Goal: Task Accomplishment & Management: Complete application form

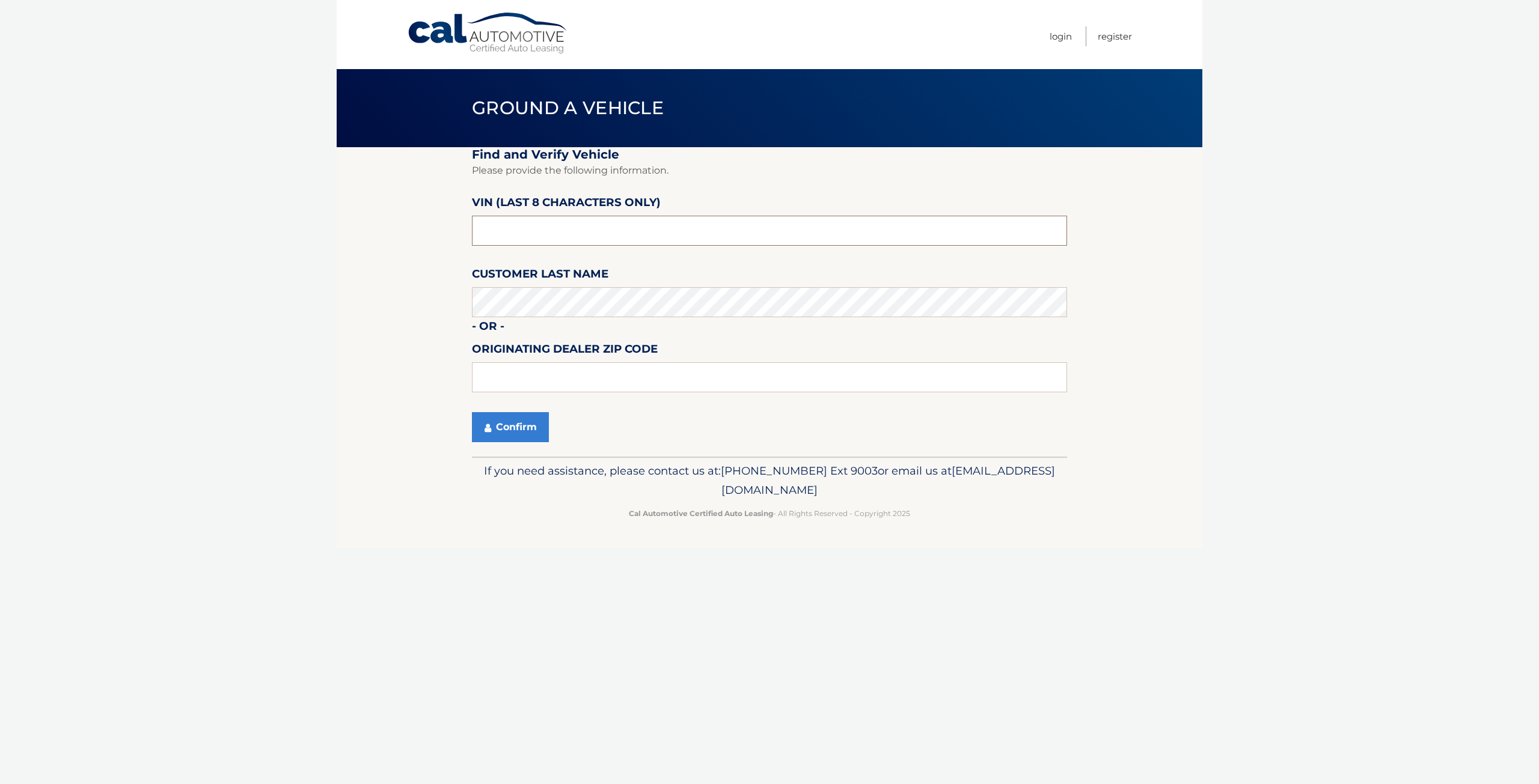
click at [527, 234] on input "text" at bounding box center [769, 231] width 595 height 30
type input "NC190541"
drag, startPoint x: 549, startPoint y: 373, endPoint x: 581, endPoint y: 369, distance: 32.2
click at [549, 373] on input "text" at bounding box center [769, 377] width 595 height 30
type input "11780"
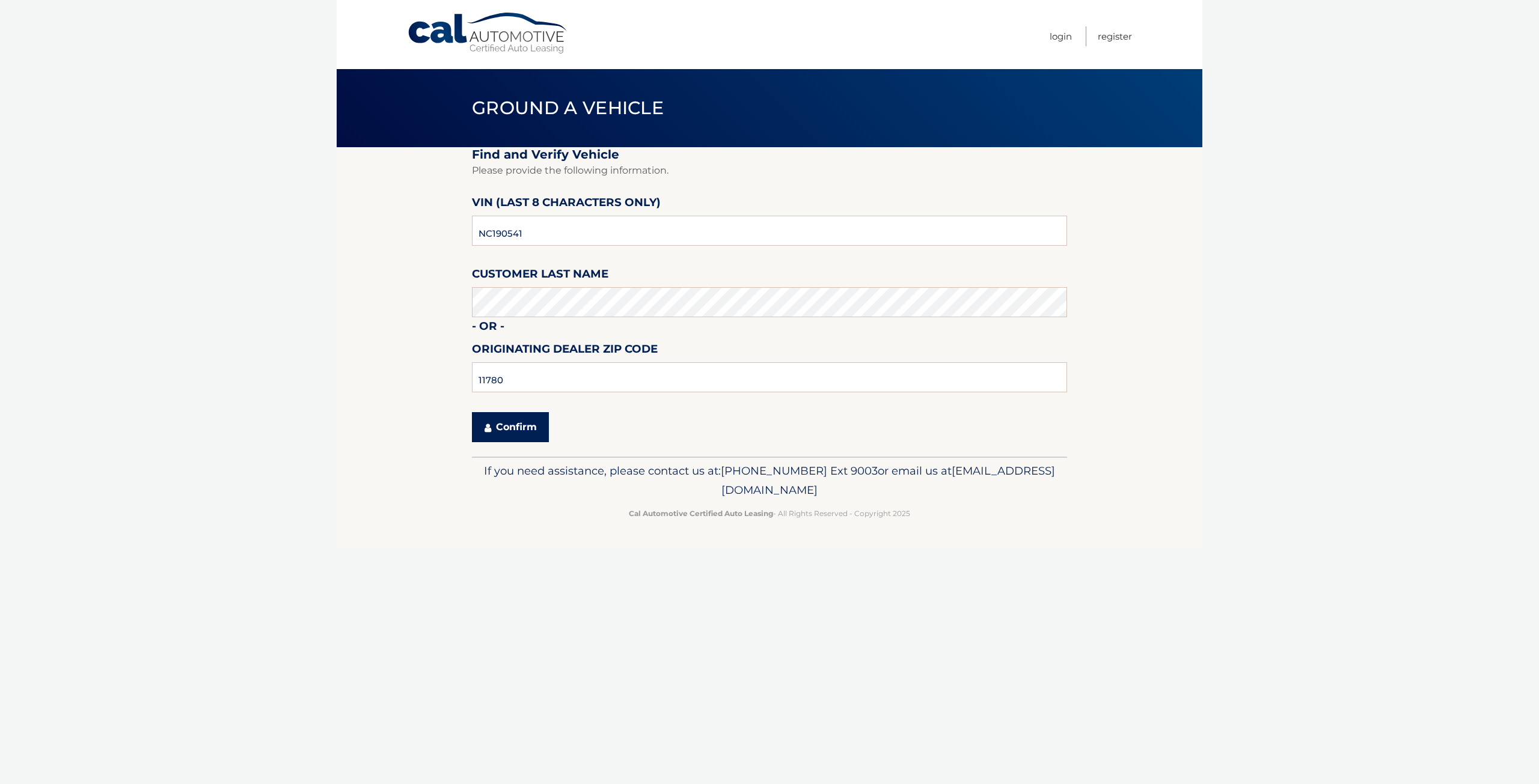
click at [495, 435] on button "Confirm" at bounding box center [510, 427] width 77 height 30
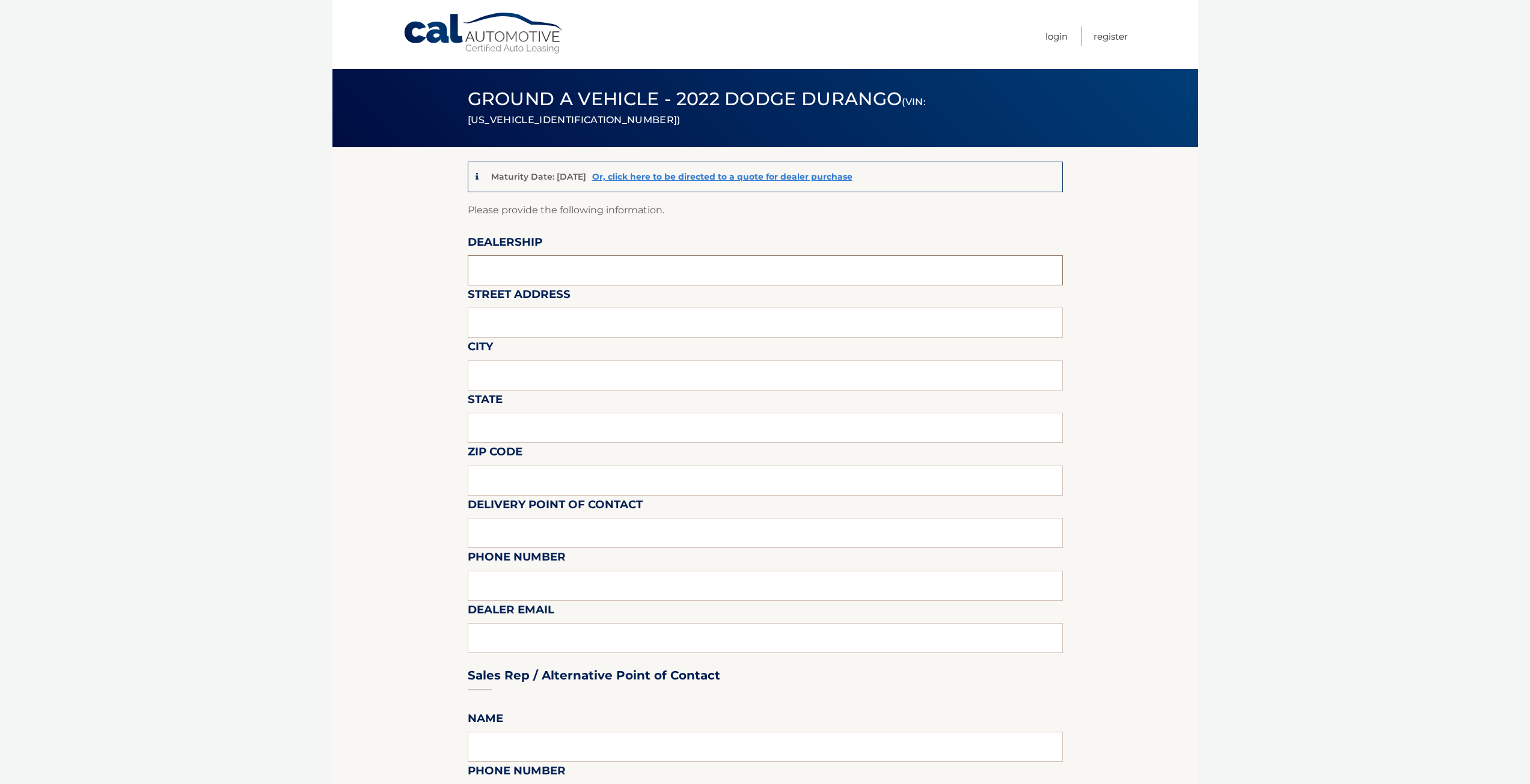
click at [485, 279] on input "text" at bounding box center [765, 270] width 595 height 30
type input "SMITHHAVEN JEEP"
click at [537, 325] on input "text" at bounding box center [765, 322] width 595 height 30
type input "794 JERICHO TPKE"
drag, startPoint x: 508, startPoint y: 373, endPoint x: 518, endPoint y: 385, distance: 15.6
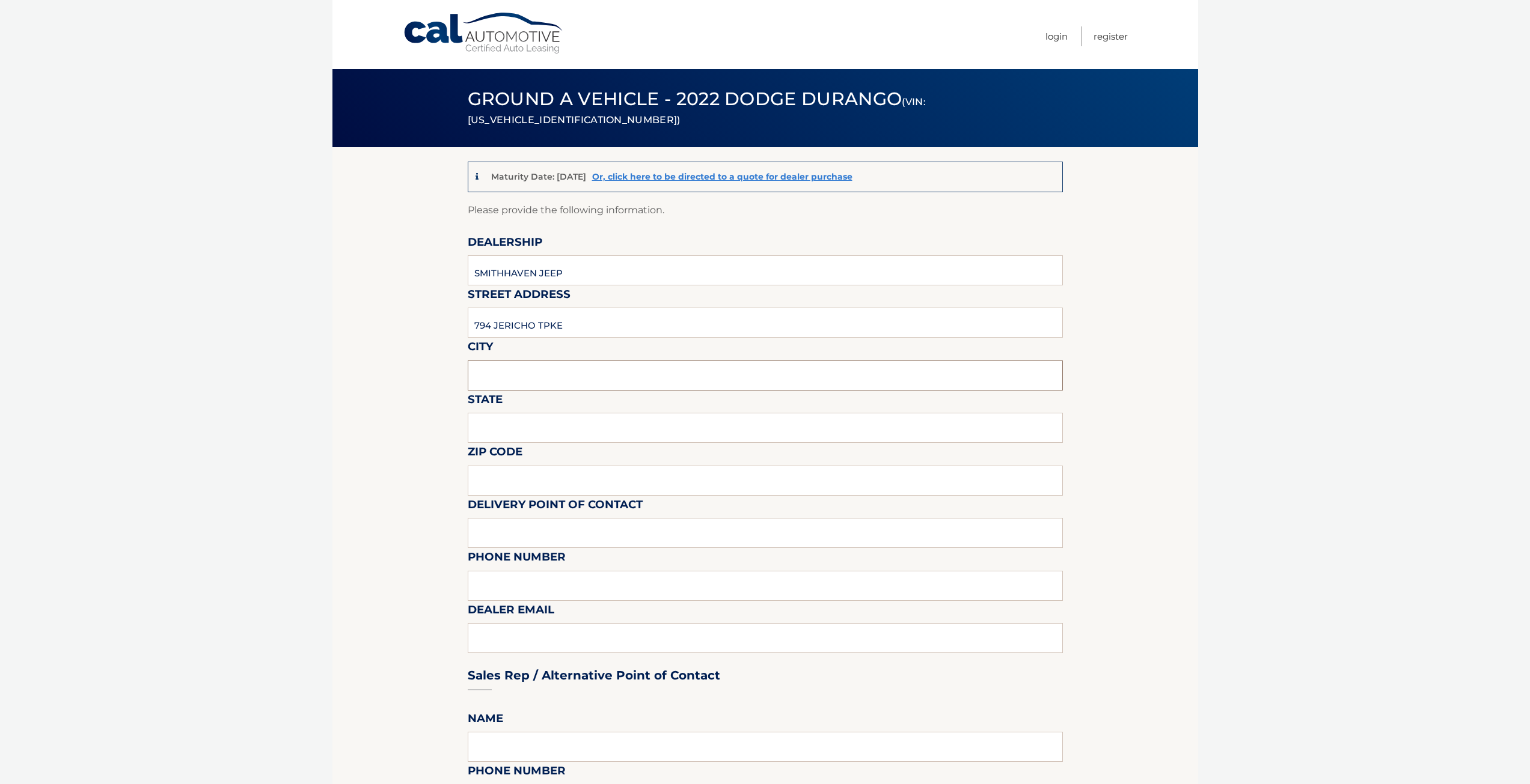
click at [508, 373] on input "text" at bounding box center [765, 375] width 595 height 30
type input "ST [PERSON_NAME]"
click at [516, 426] on input "text" at bounding box center [765, 428] width 595 height 30
type input "NY"
click at [535, 494] on input "text" at bounding box center [765, 481] width 595 height 30
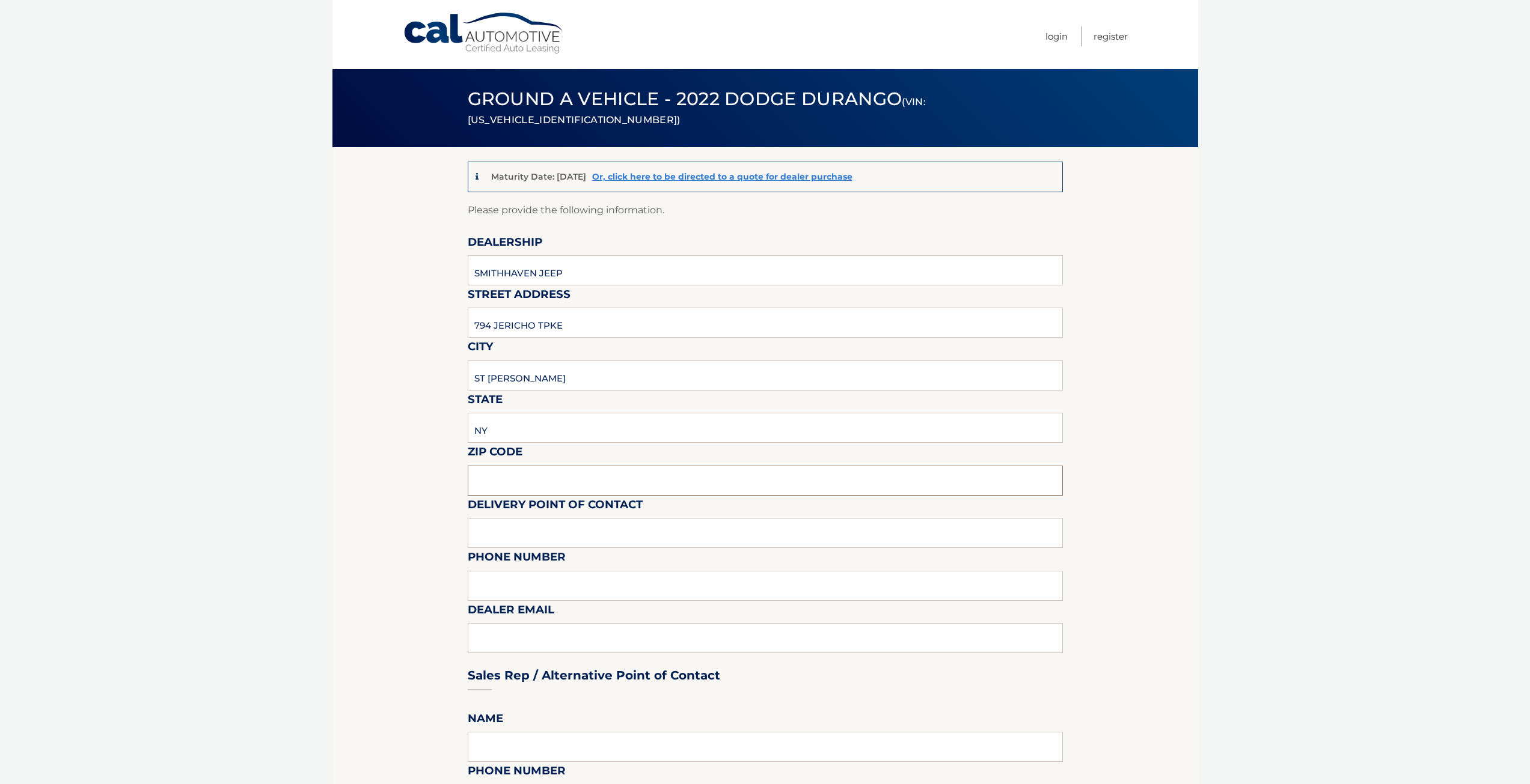
type input "11780"
click at [527, 530] on input "text" at bounding box center [765, 533] width 595 height 30
type input "TOM"
click at [522, 580] on input "text" at bounding box center [765, 586] width 595 height 30
type input "6318632000"
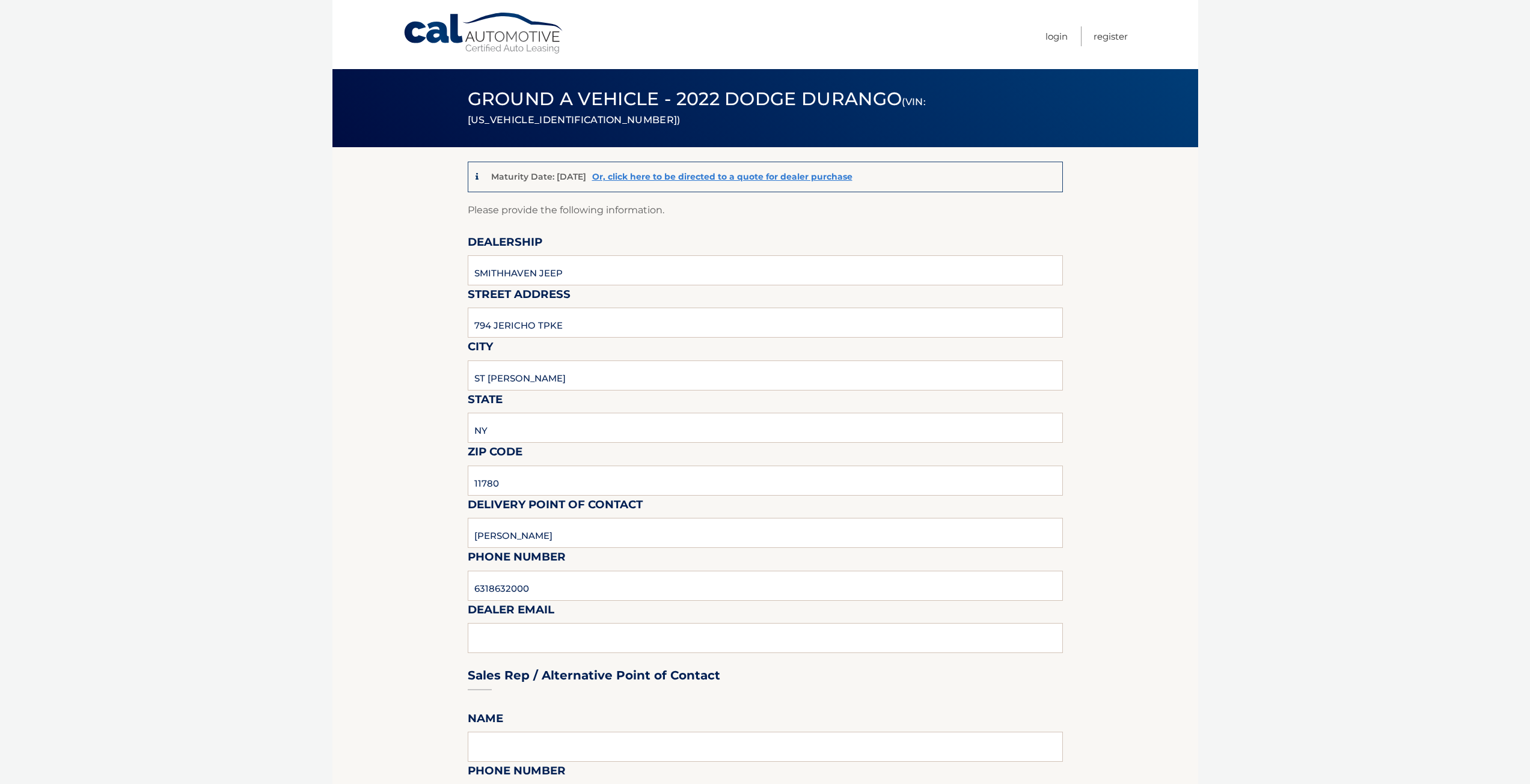
click at [530, 634] on div "Sales Rep / Alternative Point of Contact" at bounding box center [765, 653] width 595 height 84
click at [530, 642] on div "Sales Rep / Alternative Point of Contact" at bounding box center [765, 653] width 595 height 84
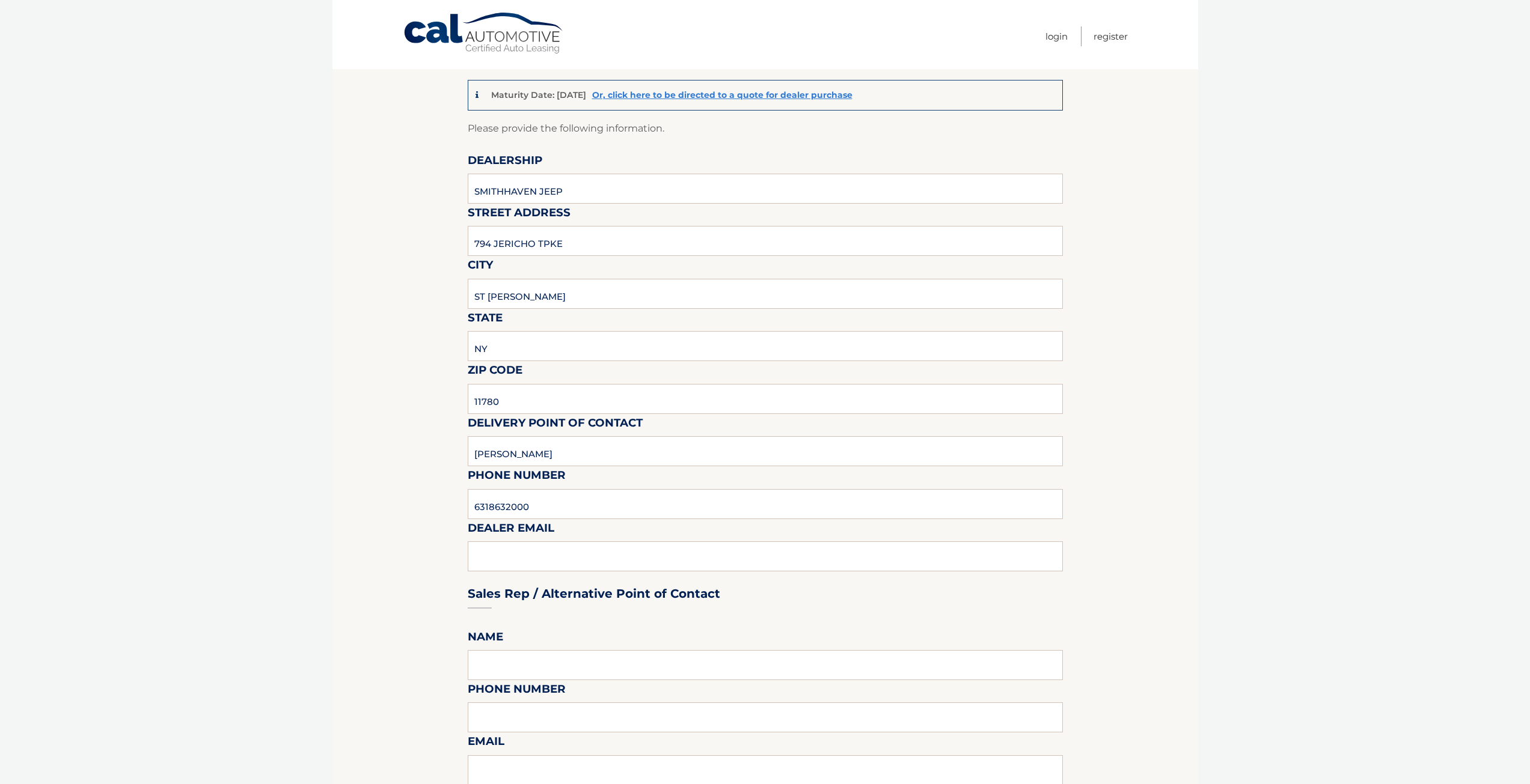
scroll to position [240, 0]
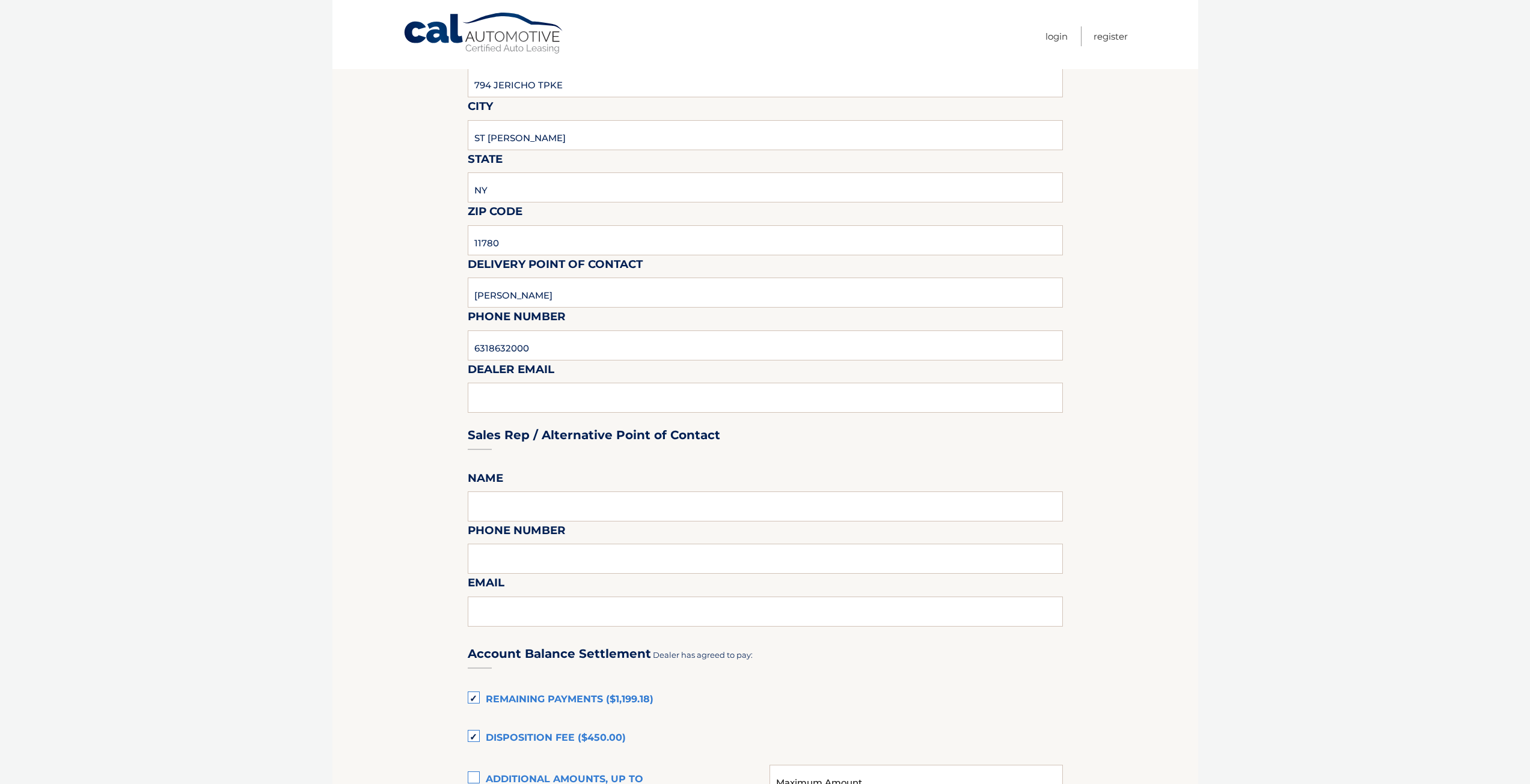
click at [489, 398] on div "Sales Rep / Alternative Point of Contact" at bounding box center [765, 412] width 595 height 84
click at [511, 499] on input "text" at bounding box center [765, 507] width 595 height 30
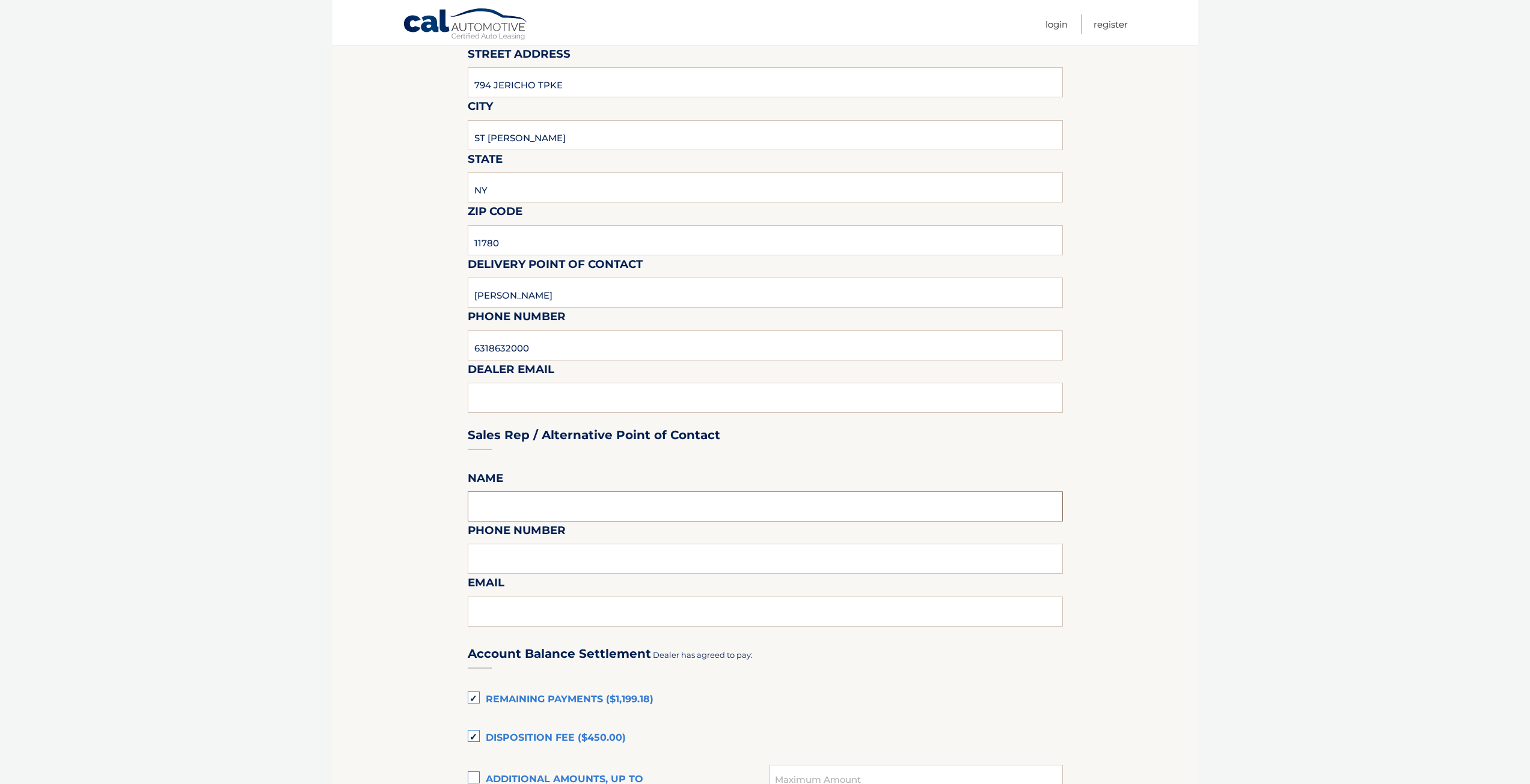
type input "TOM"
click at [530, 567] on input "text" at bounding box center [765, 558] width 595 height 30
type input "6318632000"
click at [515, 612] on input "text" at bounding box center [765, 611] width 595 height 30
type input "TOM@SMITHHAVENAUTO.COM"
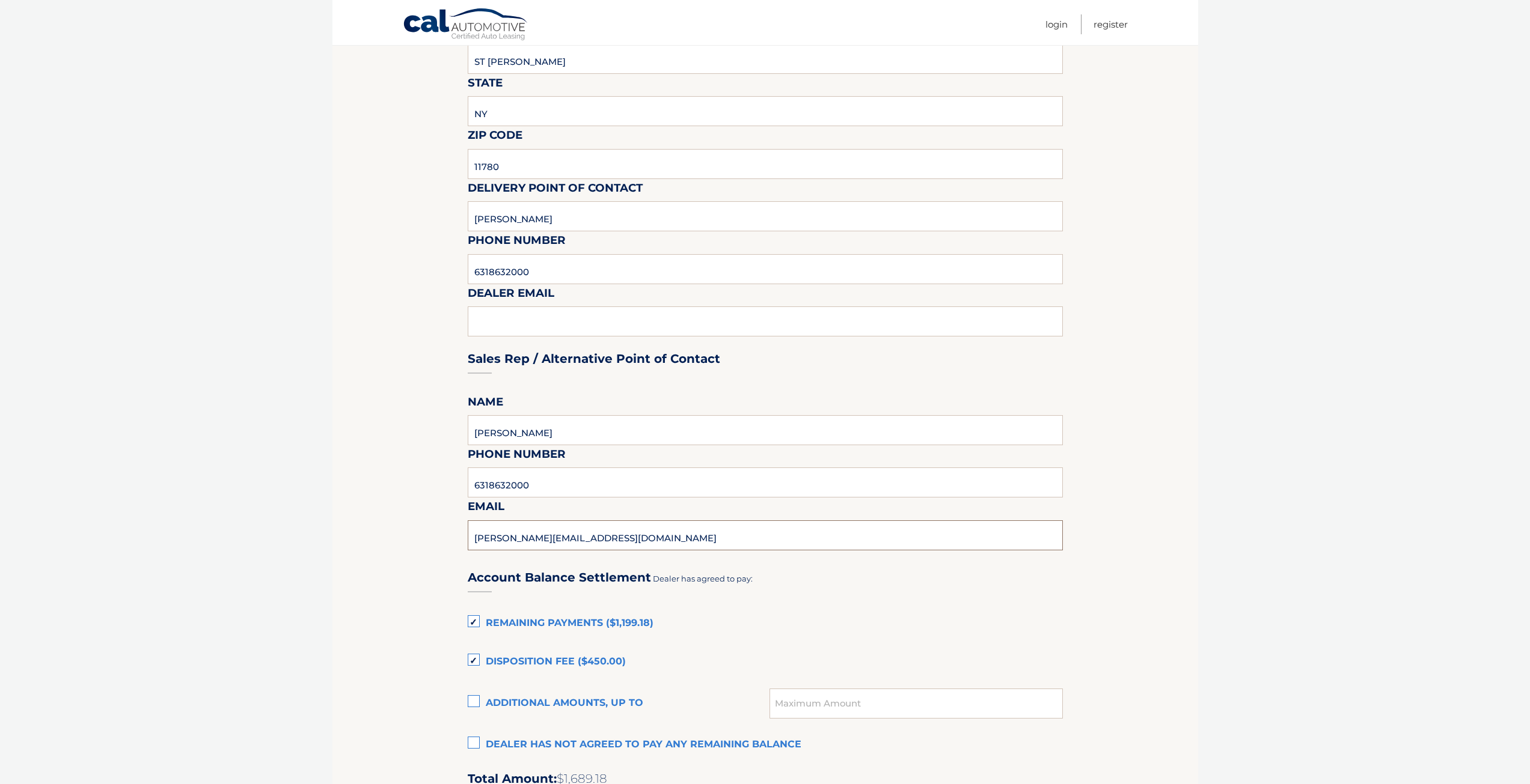
scroll to position [481, 0]
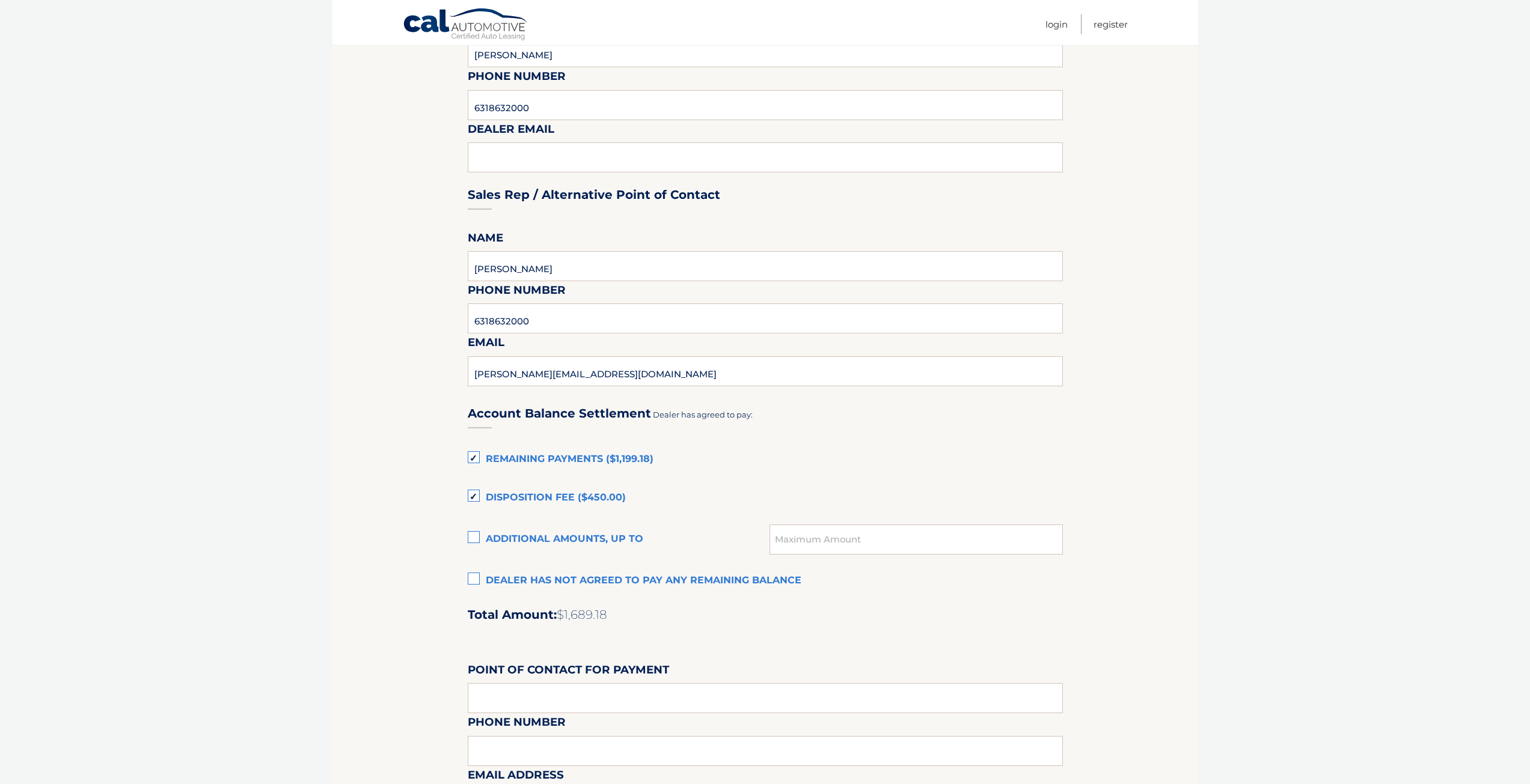
click at [469, 458] on label "Remaining Payments ($1,199.18)" at bounding box center [765, 459] width 595 height 24
click at [0, 0] on input "Remaining Payments ($1,199.18)" at bounding box center [0, 0] width 0 height 0
drag, startPoint x: 474, startPoint y: 494, endPoint x: 513, endPoint y: 496, distance: 39.1
click at [473, 494] on label "Disposition Fee ($450.00)" at bounding box center [765, 498] width 595 height 24
click at [0, 0] on input "Disposition Fee ($450.00)" at bounding box center [0, 0] width 0 height 0
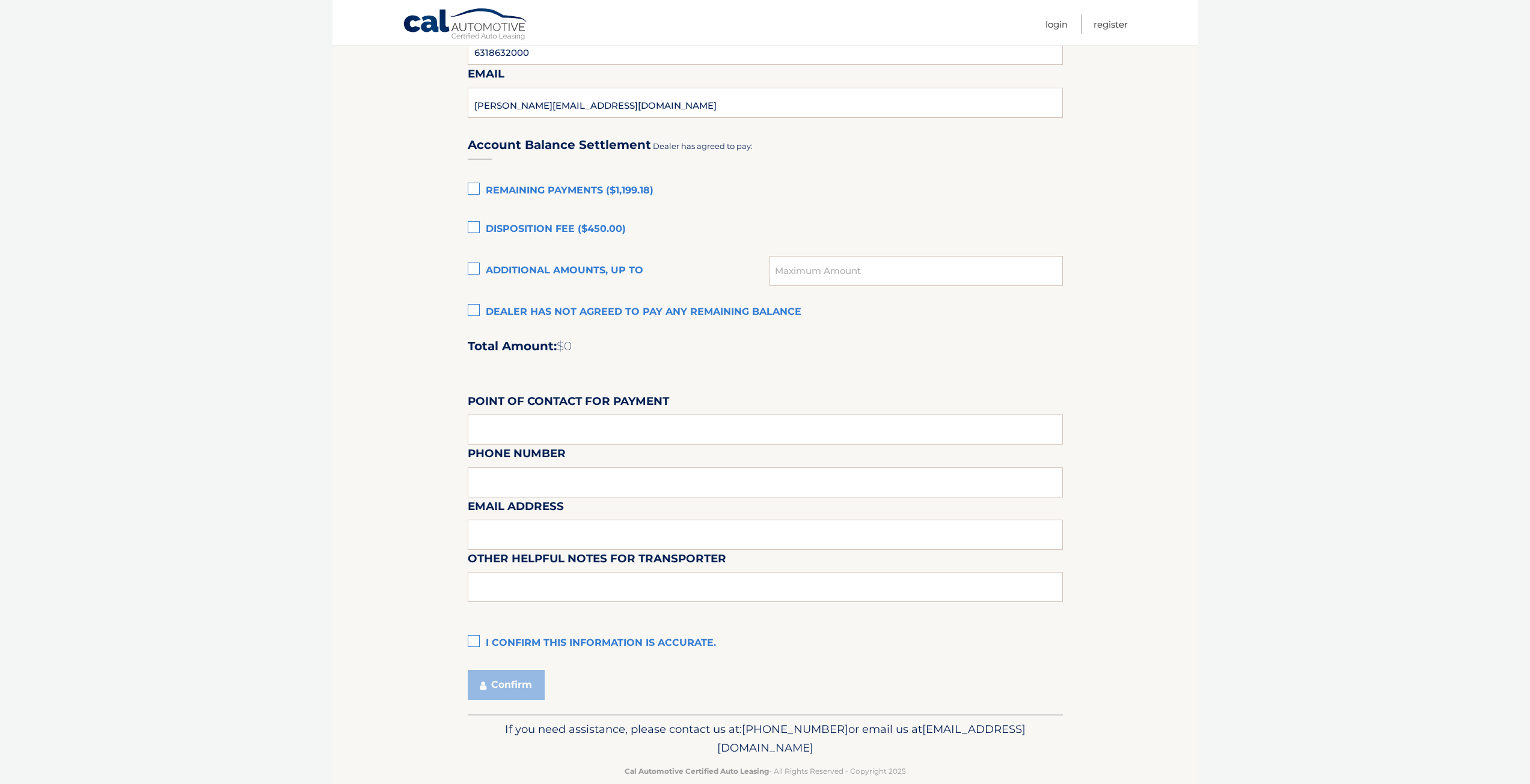
scroll to position [771, 0]
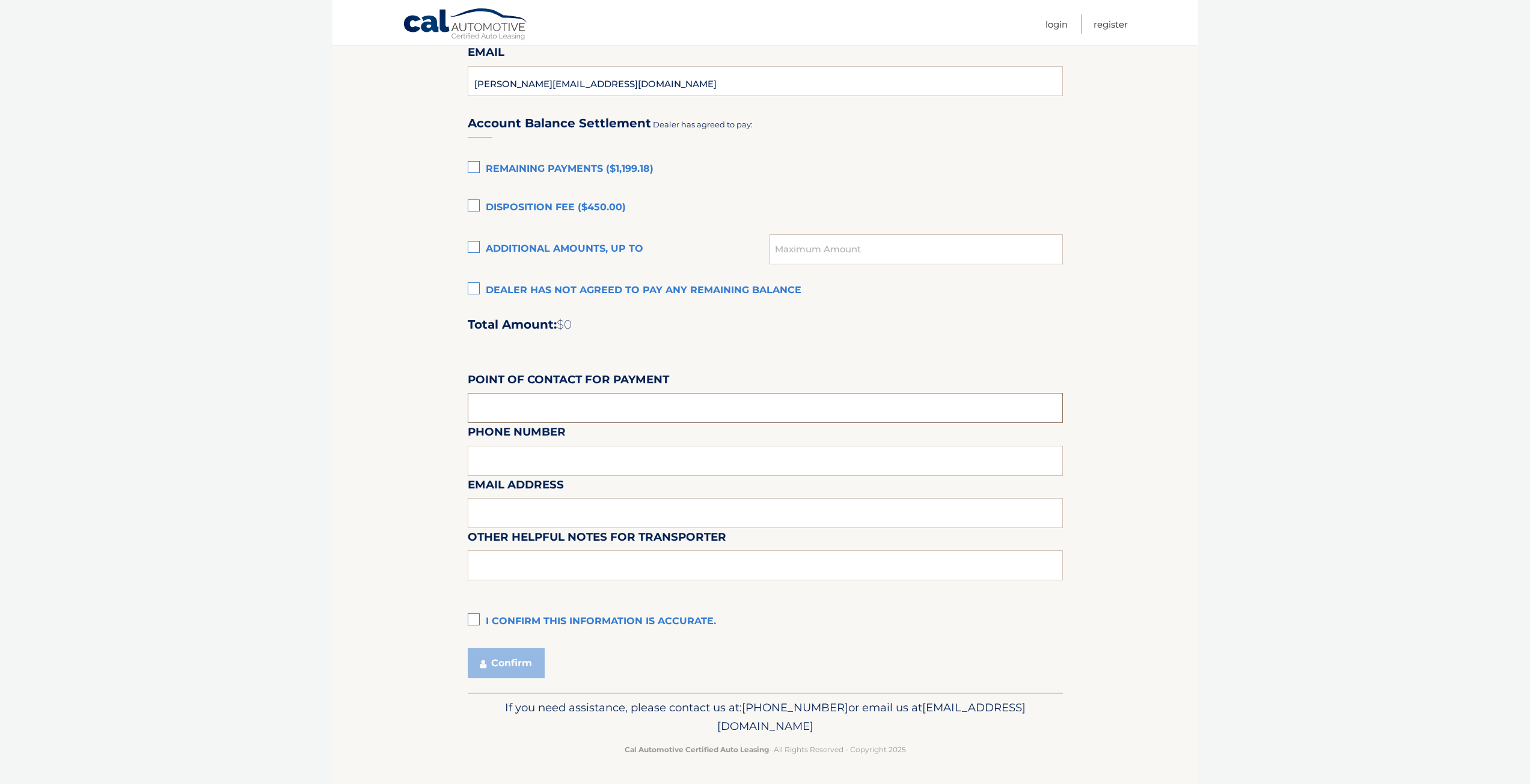
click at [539, 407] on input "text" at bounding box center [765, 408] width 595 height 30
click at [487, 292] on label "Dealer has not agreed to pay any remaining balance" at bounding box center [765, 290] width 595 height 24
click at [0, 0] on input "Dealer has not agreed to pay any remaining balance" at bounding box center [0, 0] width 0 height 0
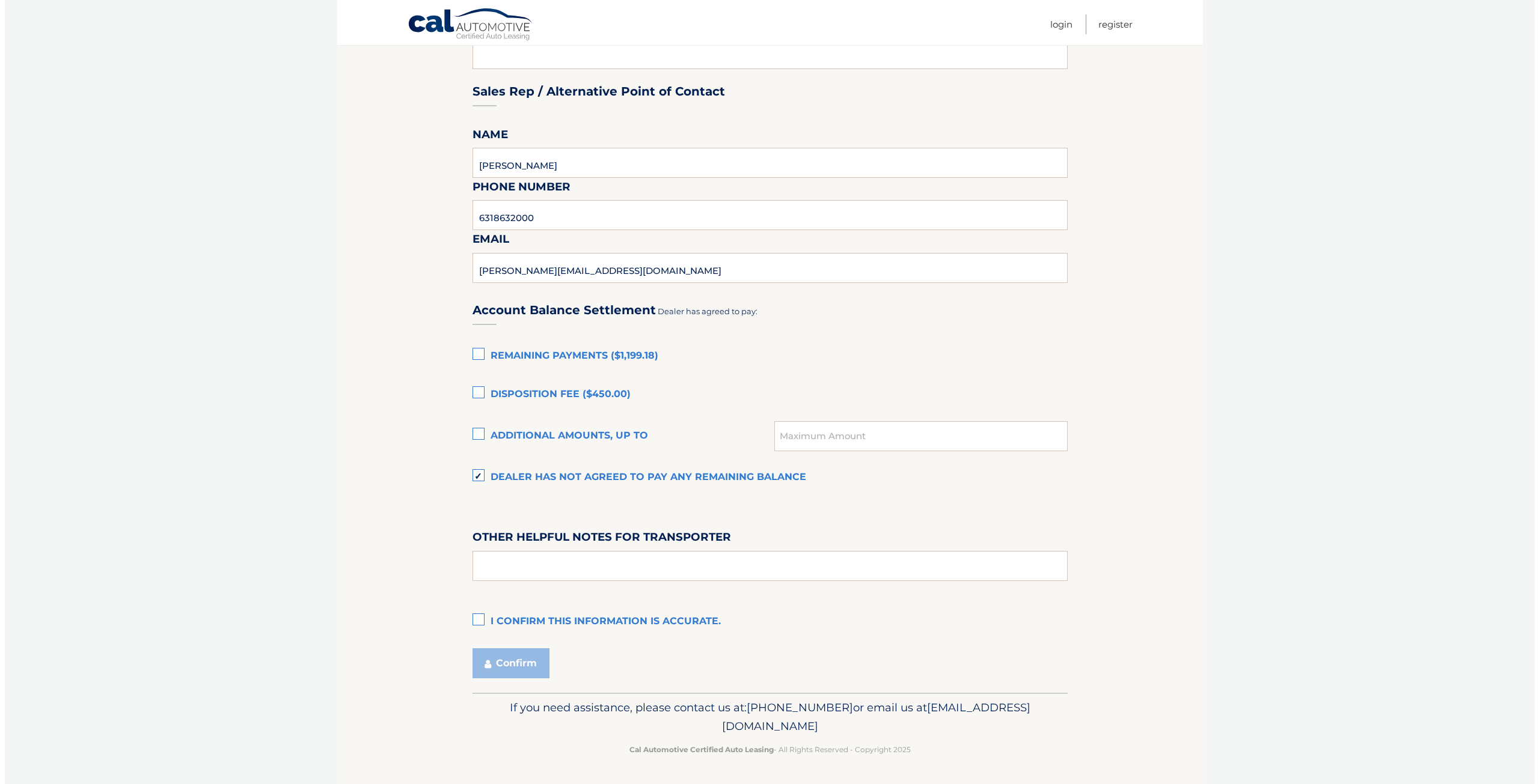
scroll to position [584, 0]
click at [478, 618] on label "I confirm this information is accurate." at bounding box center [765, 622] width 595 height 24
click at [0, 0] on input "I confirm this information is accurate." at bounding box center [0, 0] width 0 height 0
click at [498, 666] on button "Confirm" at bounding box center [506, 663] width 77 height 30
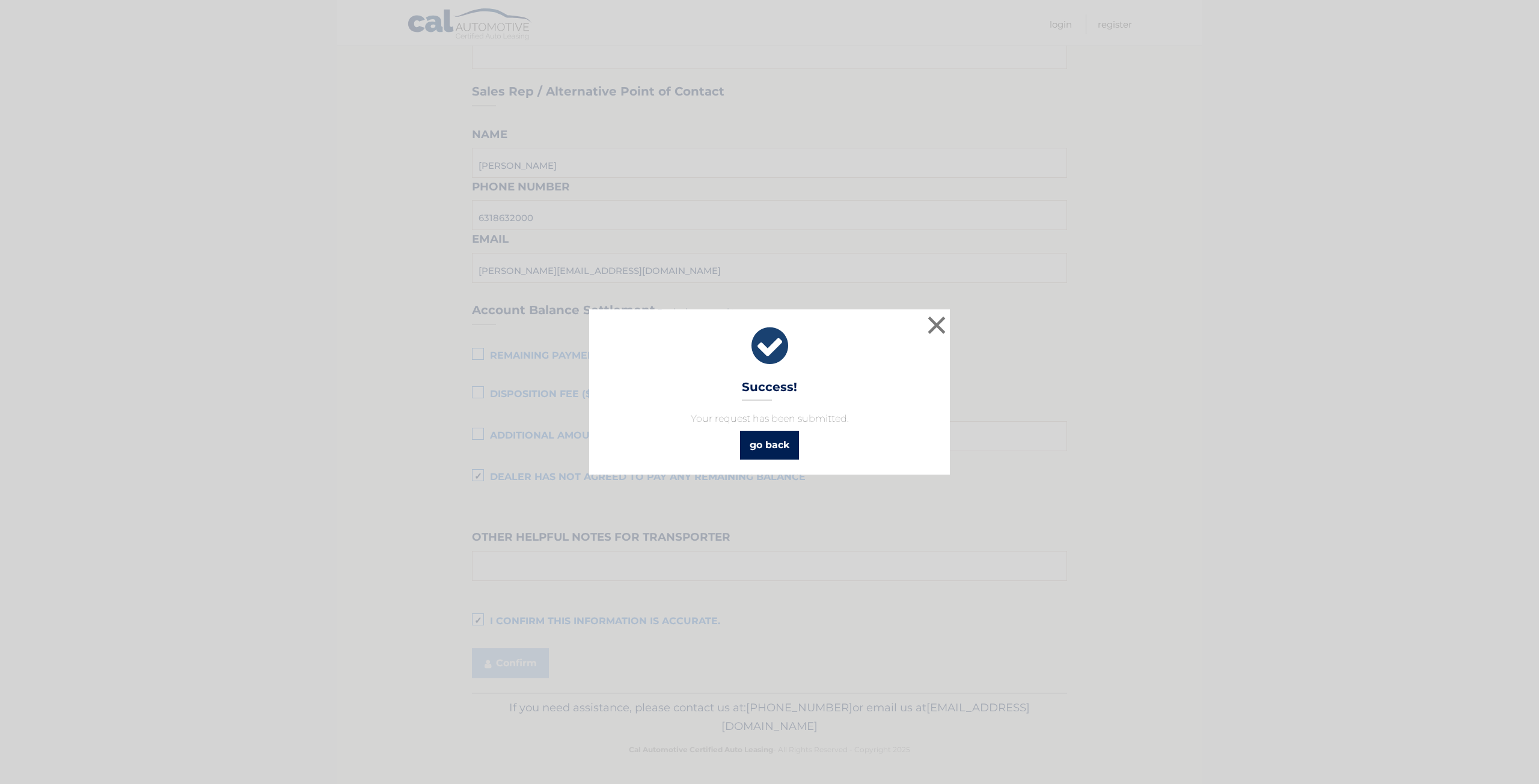
click at [760, 452] on link "go back" at bounding box center [770, 445] width 59 height 29
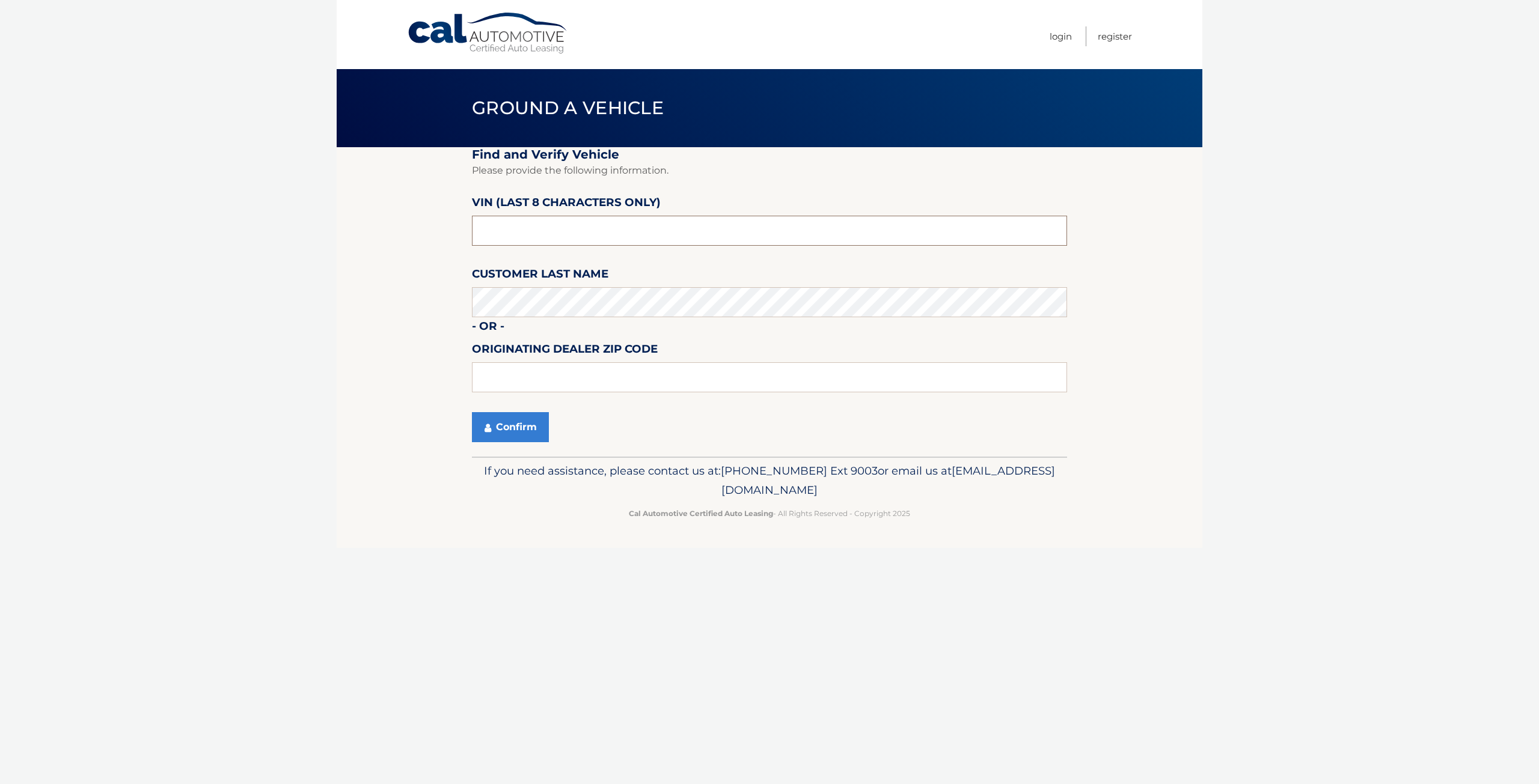
click at [499, 232] on input "text" at bounding box center [769, 231] width 595 height 30
type input "NN414390"
click at [496, 385] on input "text" at bounding box center [769, 377] width 595 height 30
type input "11780"
click at [502, 422] on button "Confirm" at bounding box center [510, 427] width 77 height 30
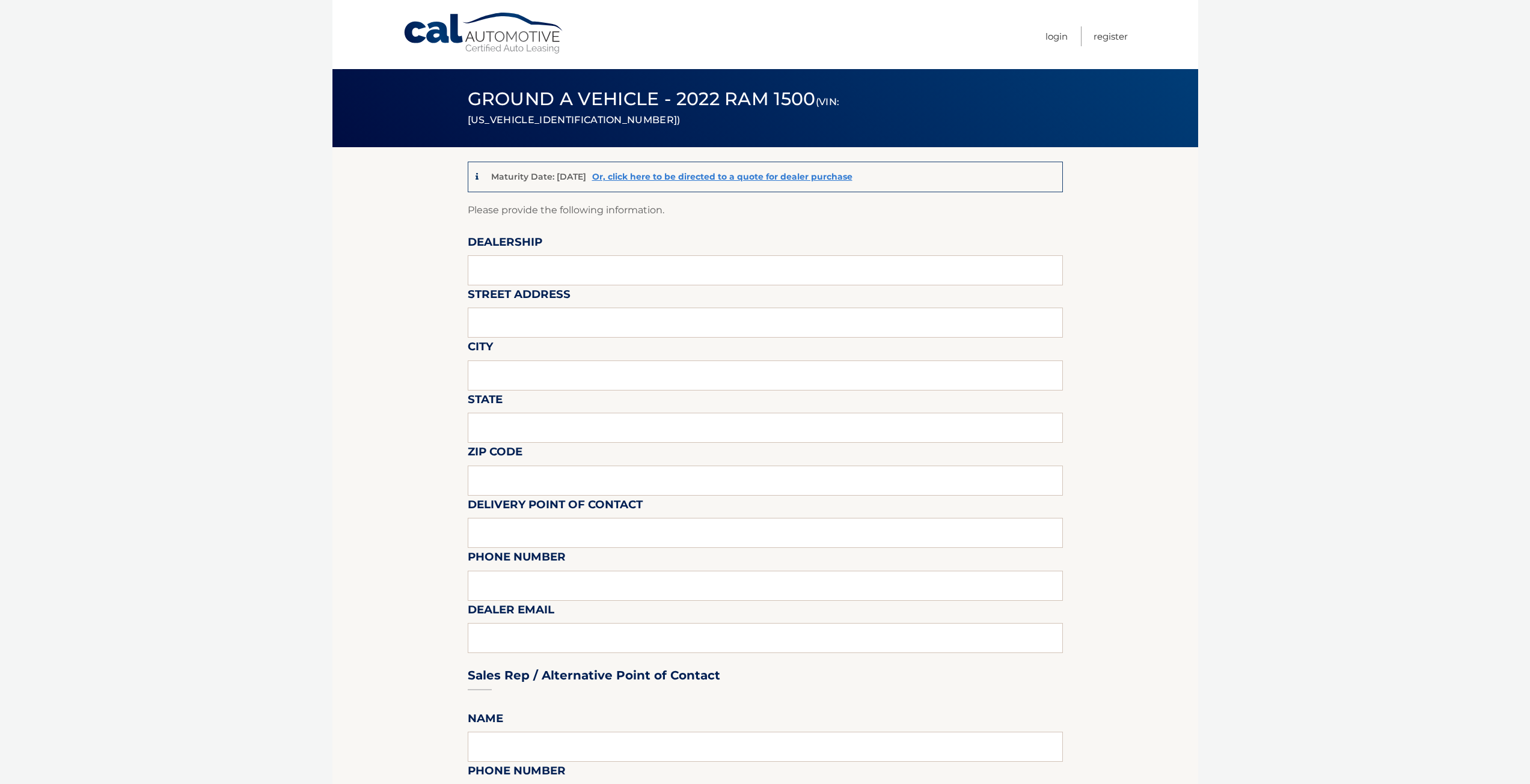
click at [513, 251] on label "Dealership" at bounding box center [505, 244] width 75 height 22
click at [513, 261] on input "text" at bounding box center [765, 270] width 595 height 30
type input "SMITHHAVEN AUTO"
click at [552, 329] on input "text" at bounding box center [765, 322] width 595 height 30
click at [530, 260] on input "SMITHHAVEN AUTO" at bounding box center [765, 270] width 595 height 30
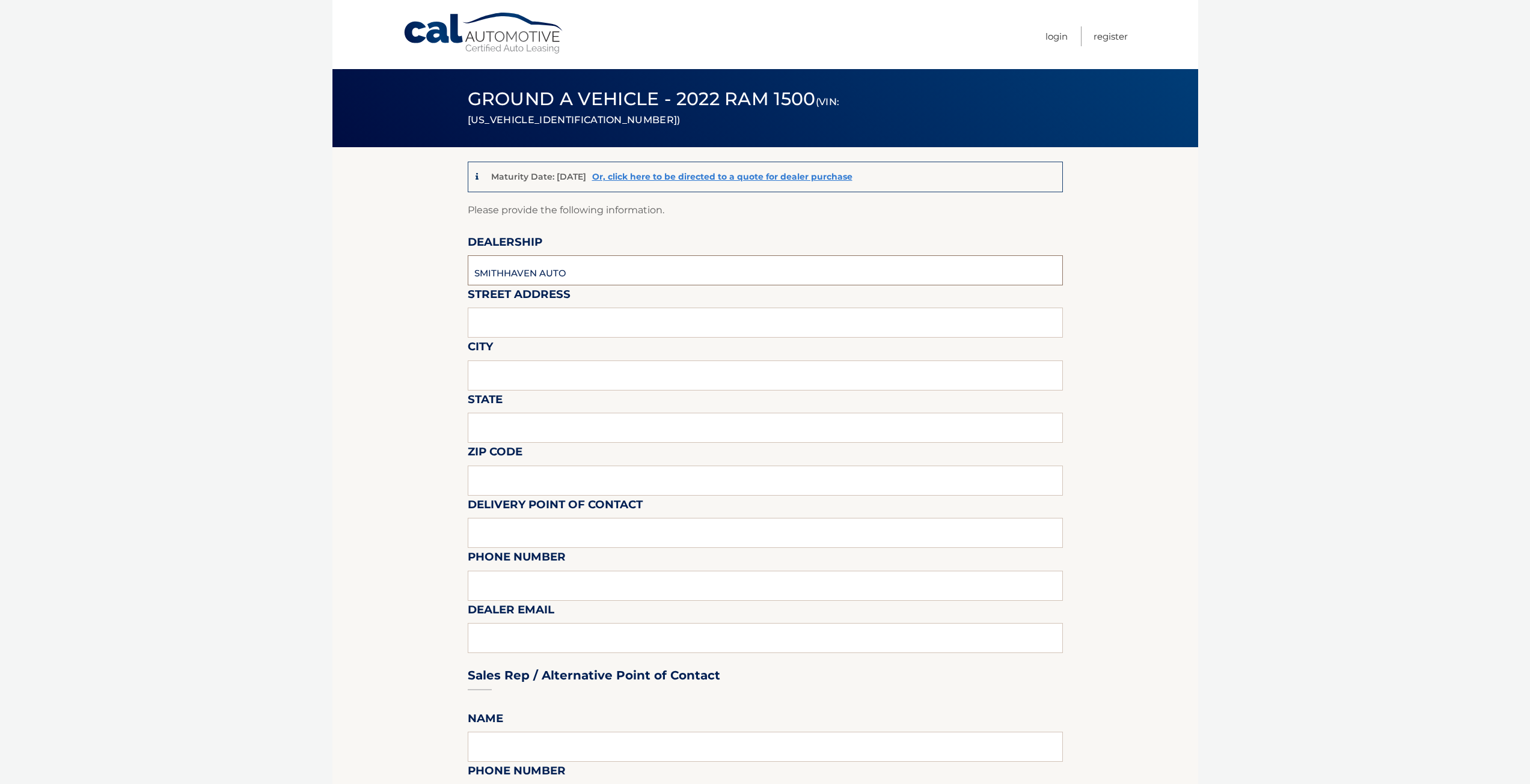
click at [575, 277] on input "SMITHHAVEN AUTO" at bounding box center [765, 270] width 595 height 30
click at [555, 317] on input "text" at bounding box center [765, 322] width 595 height 30
type input "794 JERICHO TPKE"
click at [547, 372] on input "text" at bounding box center [765, 375] width 595 height 30
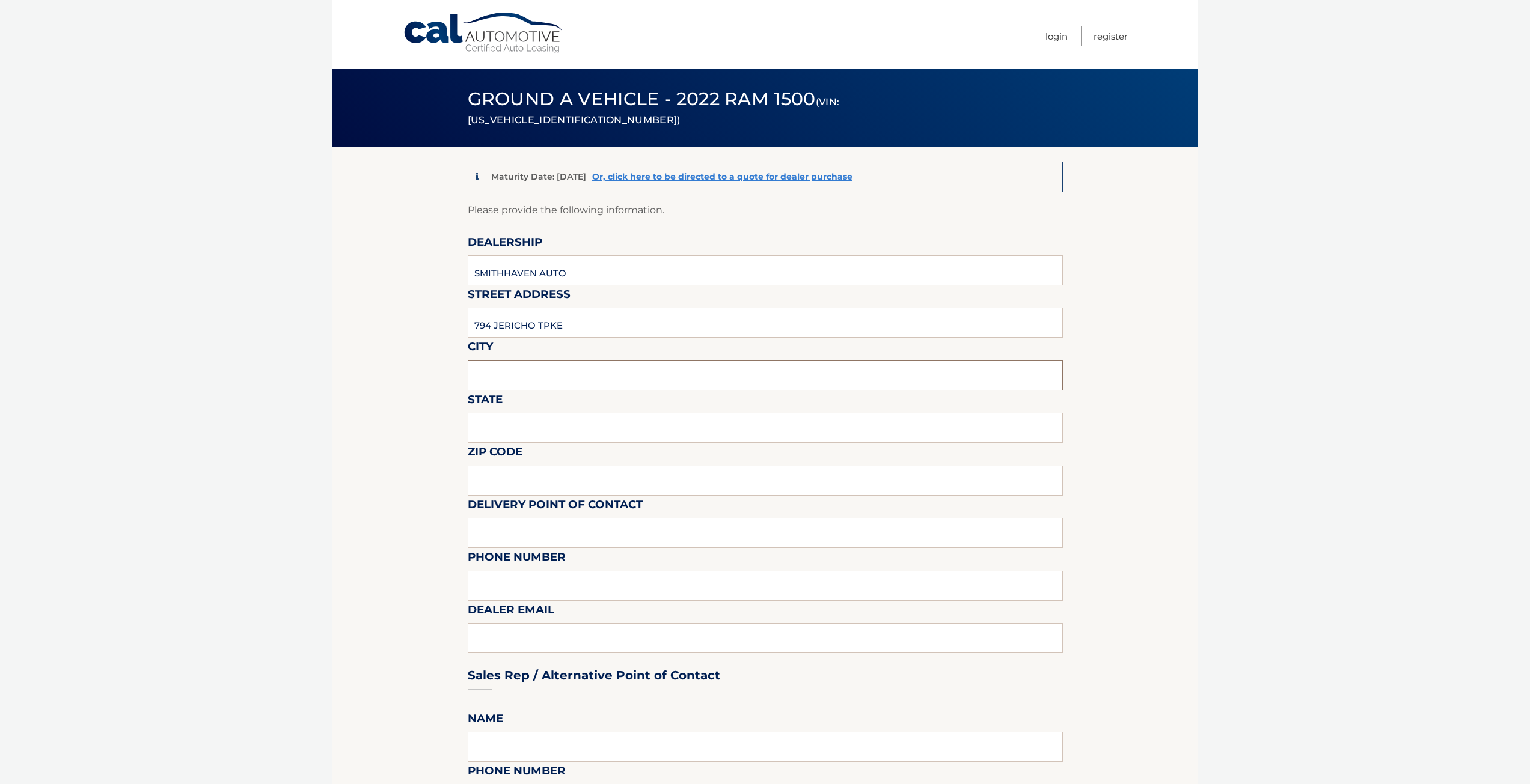
type input "ST JAMES"
click at [553, 426] on input "text" at bounding box center [765, 428] width 595 height 30
type input "NY"
click at [553, 472] on input "text" at bounding box center [765, 481] width 595 height 30
type input "11780"
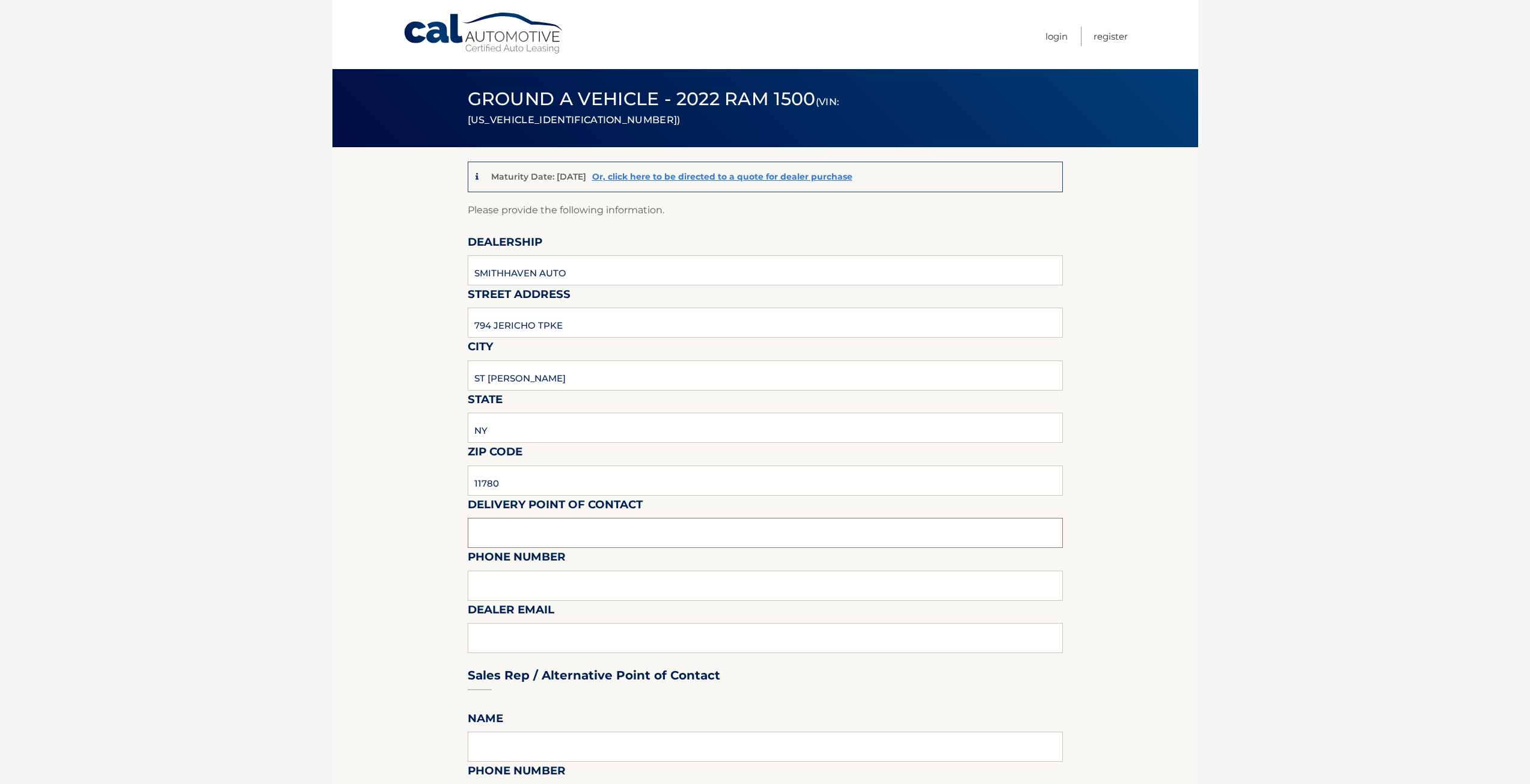
click at [538, 525] on input "text" at bounding box center [765, 533] width 595 height 30
type input "TOM"
click at [528, 583] on input "text" at bounding box center [765, 586] width 595 height 30
type input "6318632000"
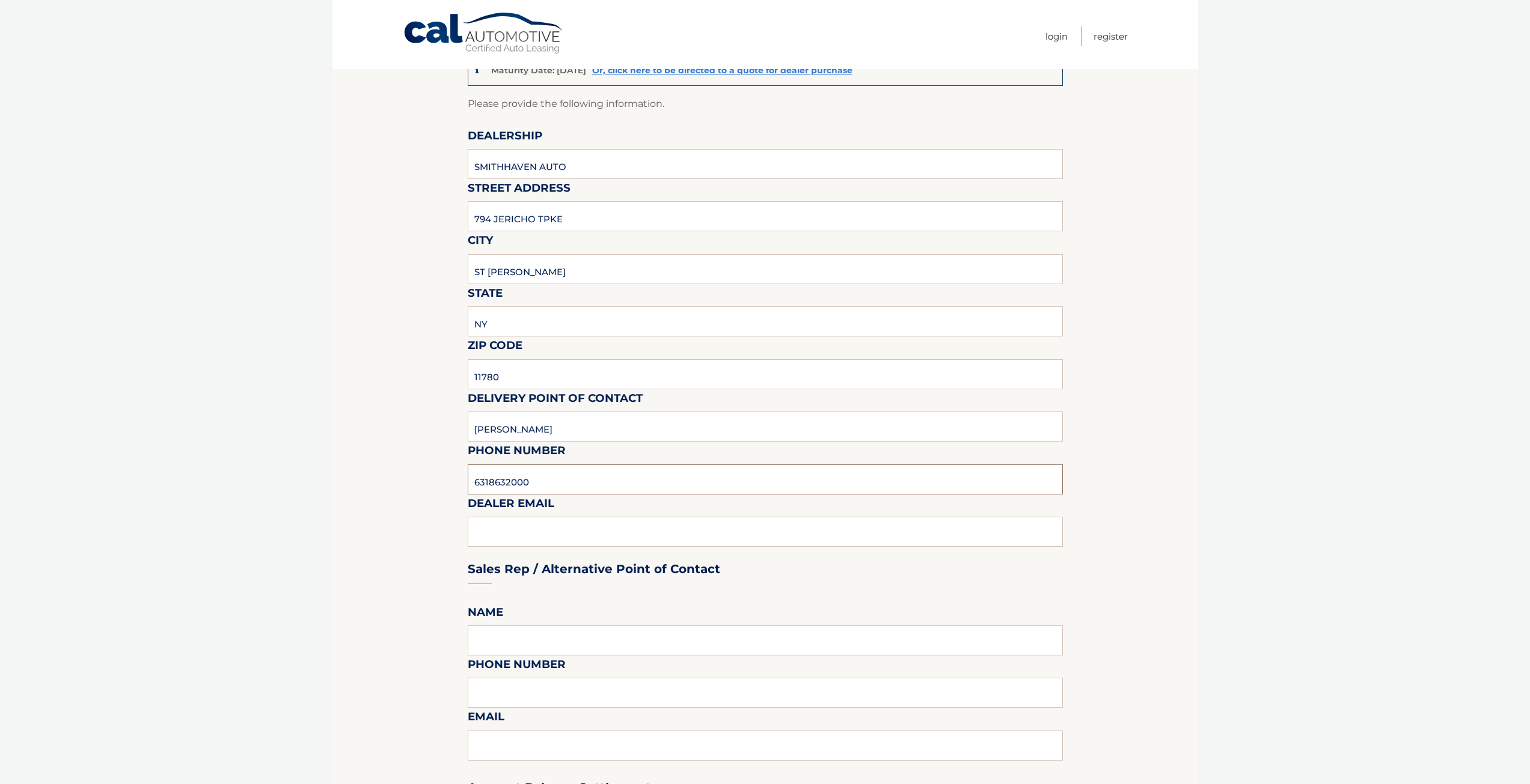
scroll to position [301, 0]
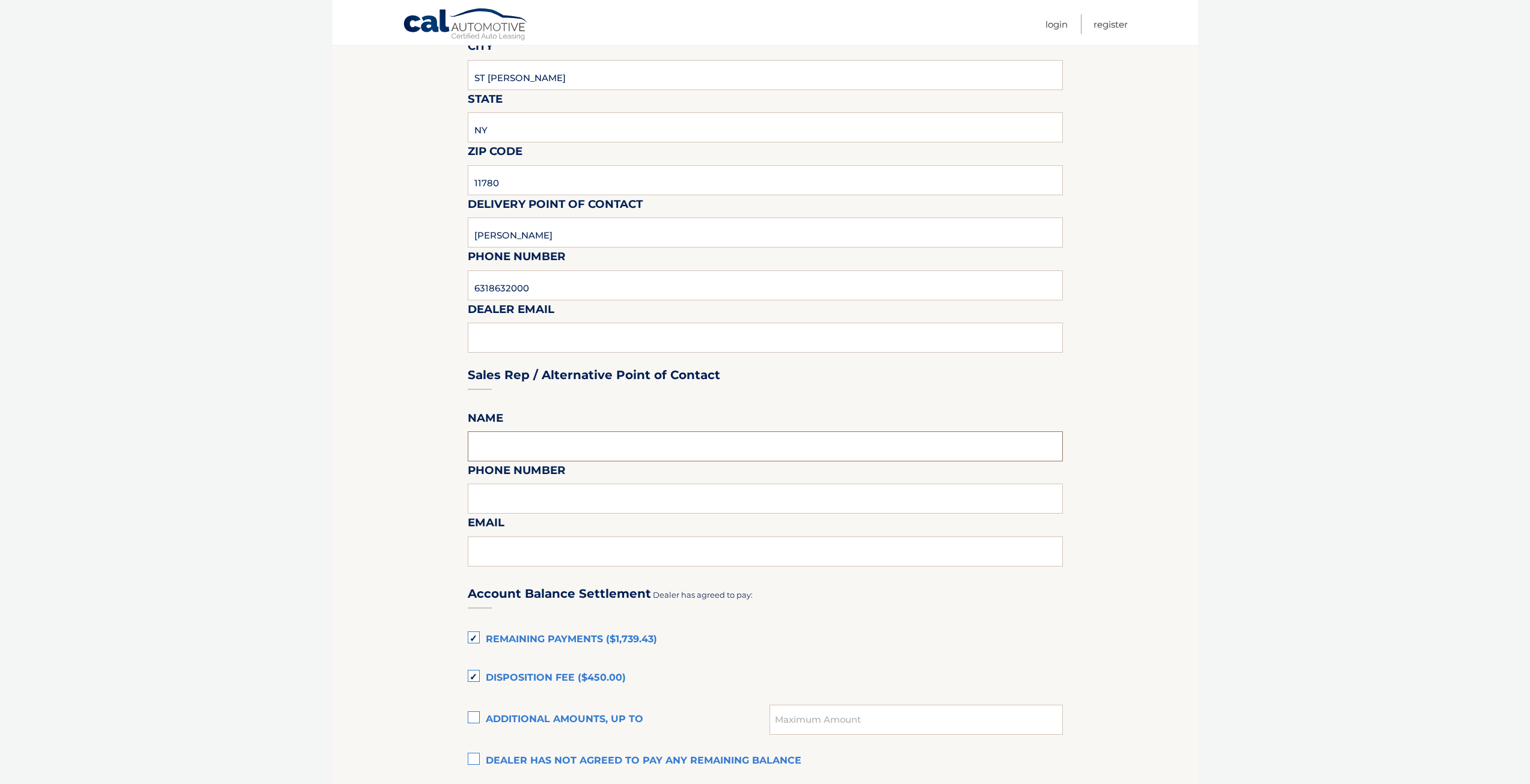
click at [494, 440] on input "text" at bounding box center [765, 446] width 595 height 30
type input "TOM"
click at [537, 499] on input "text" at bounding box center [765, 499] width 595 height 30
type input "6318632000"
click at [549, 543] on input "text" at bounding box center [765, 552] width 595 height 30
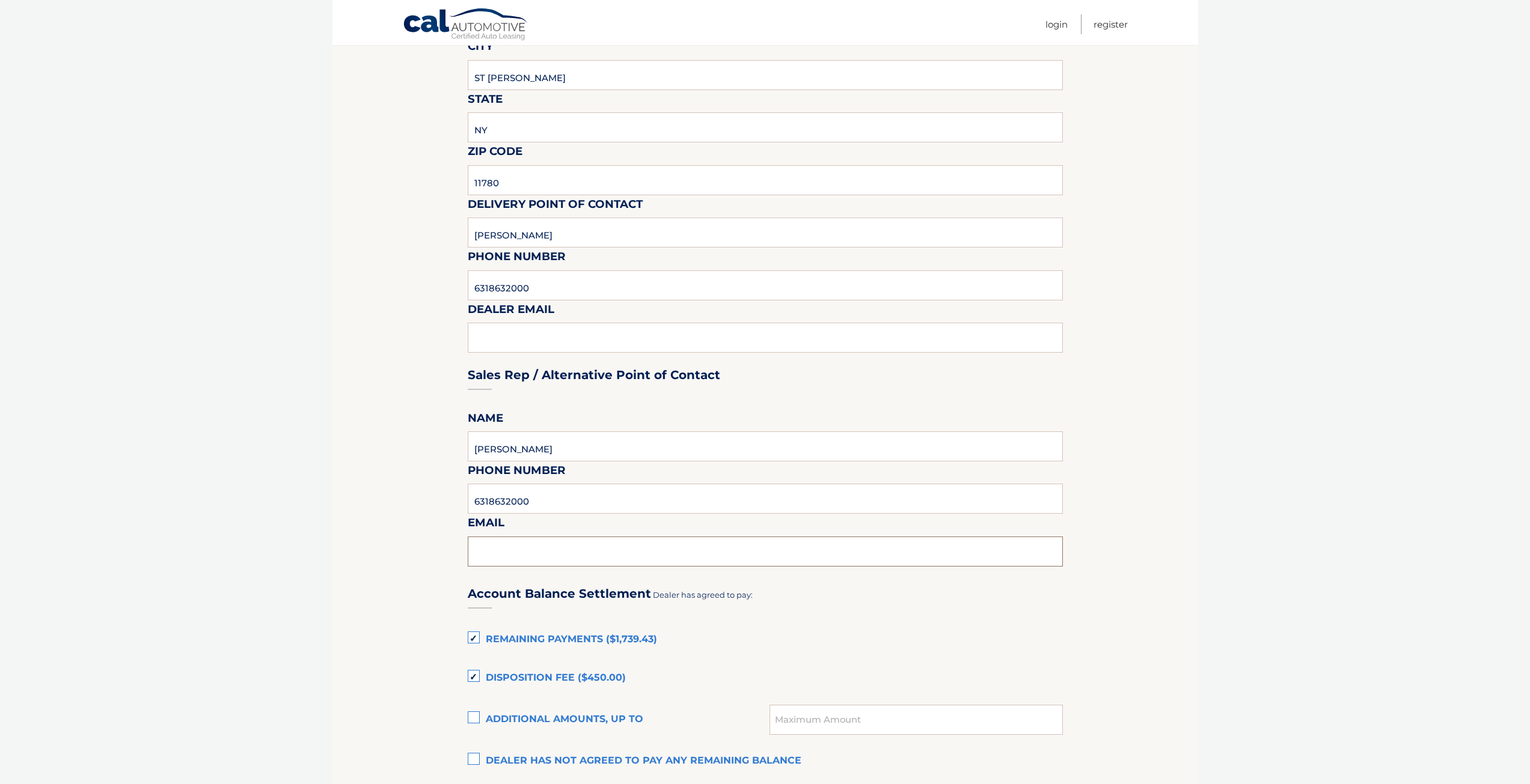
type input "TOM@SMITHHAVENAUTO.COM"
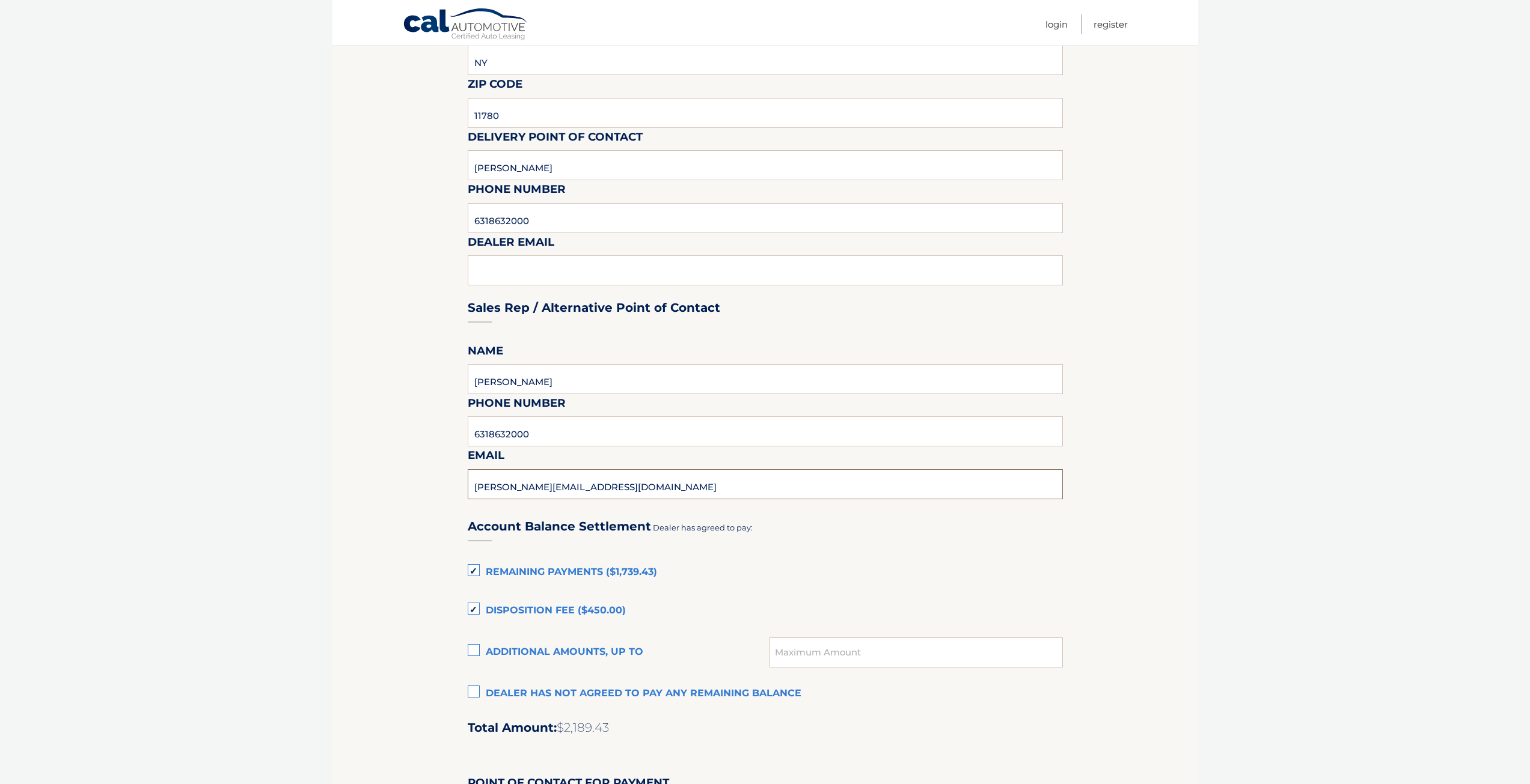
scroll to position [481, 0]
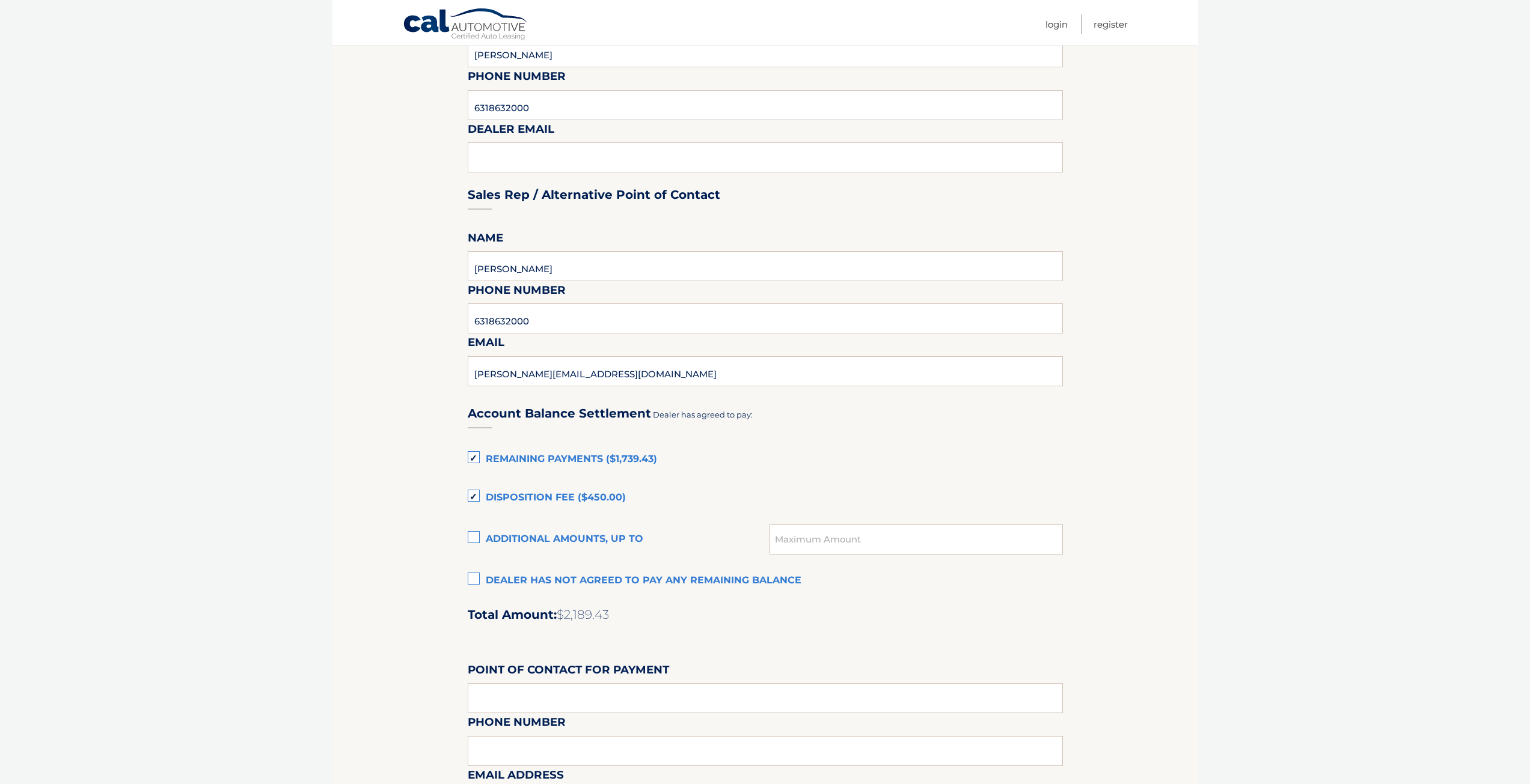
click at [473, 457] on label "Remaining Payments ($1,739.43)" at bounding box center [765, 459] width 595 height 24
click at [0, 0] on input "Remaining Payments ($1,739.43)" at bounding box center [0, 0] width 0 height 0
click at [477, 493] on label "Disposition Fee ($450.00)" at bounding box center [765, 498] width 595 height 24
click at [0, 0] on input "Disposition Fee ($450.00)" at bounding box center [0, 0] width 0 height 0
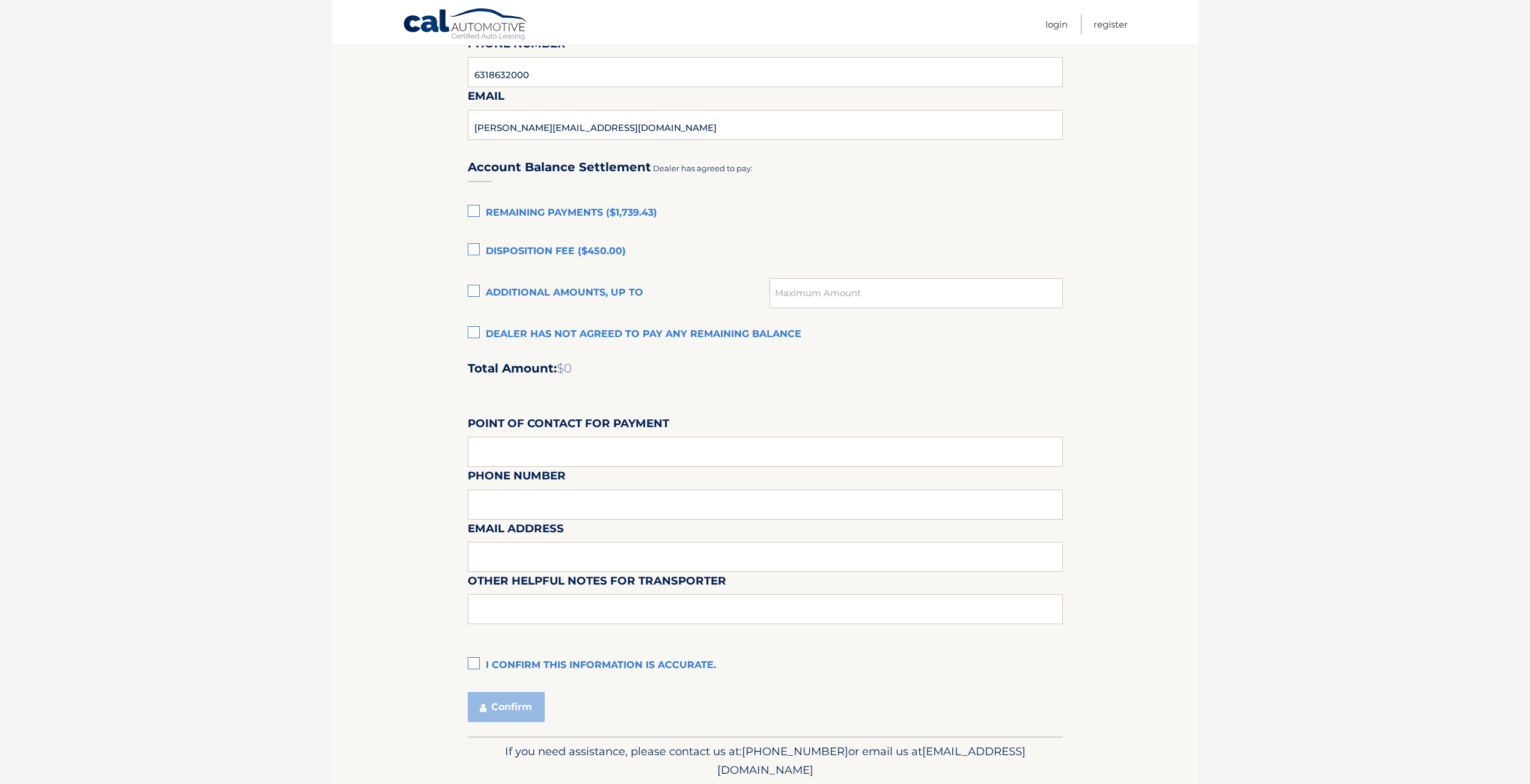
scroll to position [771, 0]
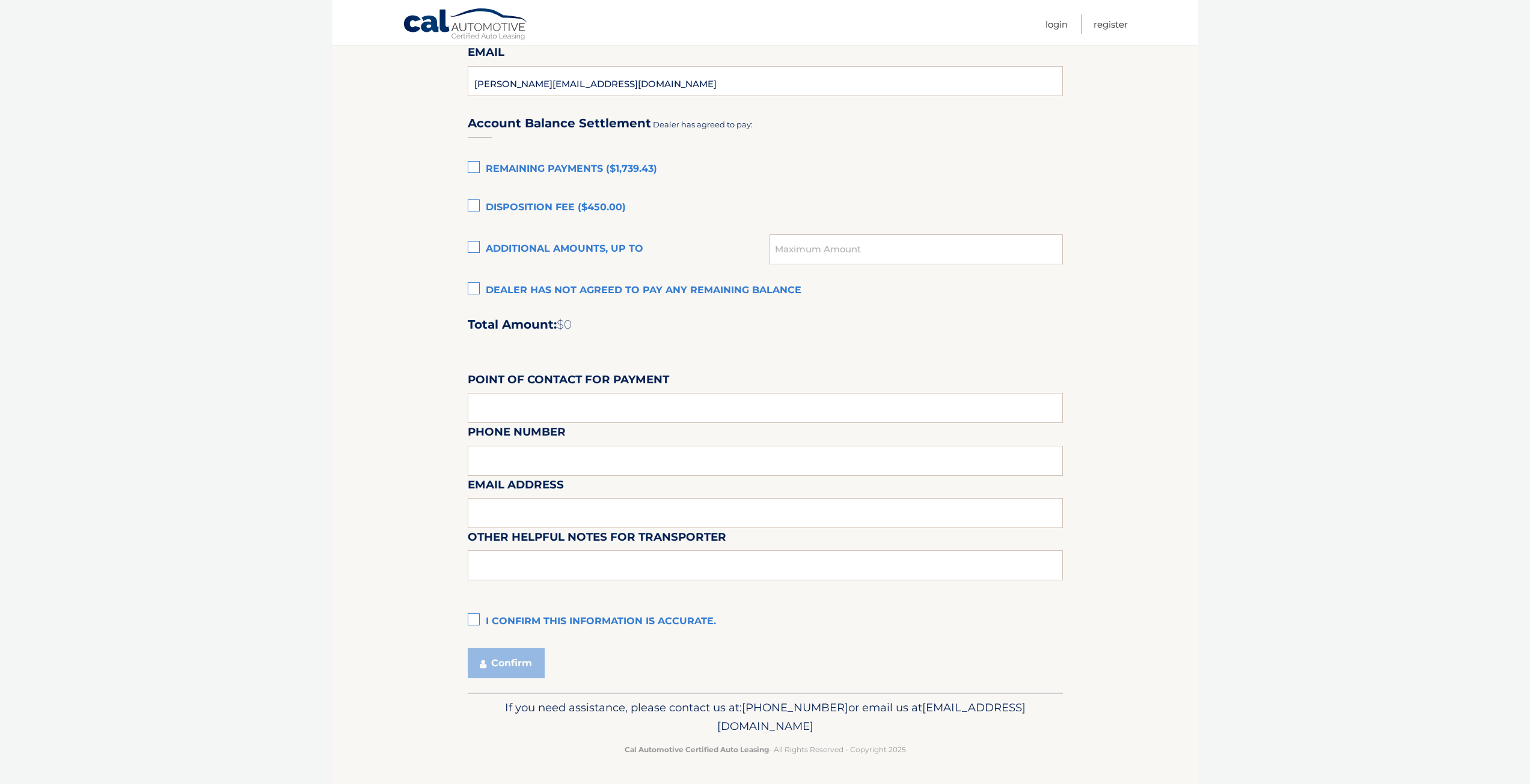
click at [467, 288] on section "Maturity Date: 01/14/2026 Or, click here to be directed to a quote for dealer p…" at bounding box center [765, 35] width 865 height 1317
click at [473, 293] on label "Dealer has not agreed to pay any remaining balance" at bounding box center [765, 290] width 595 height 24
click at [0, 0] on input "Dealer has not agreed to pay any remaining balance" at bounding box center [0, 0] width 0 height 0
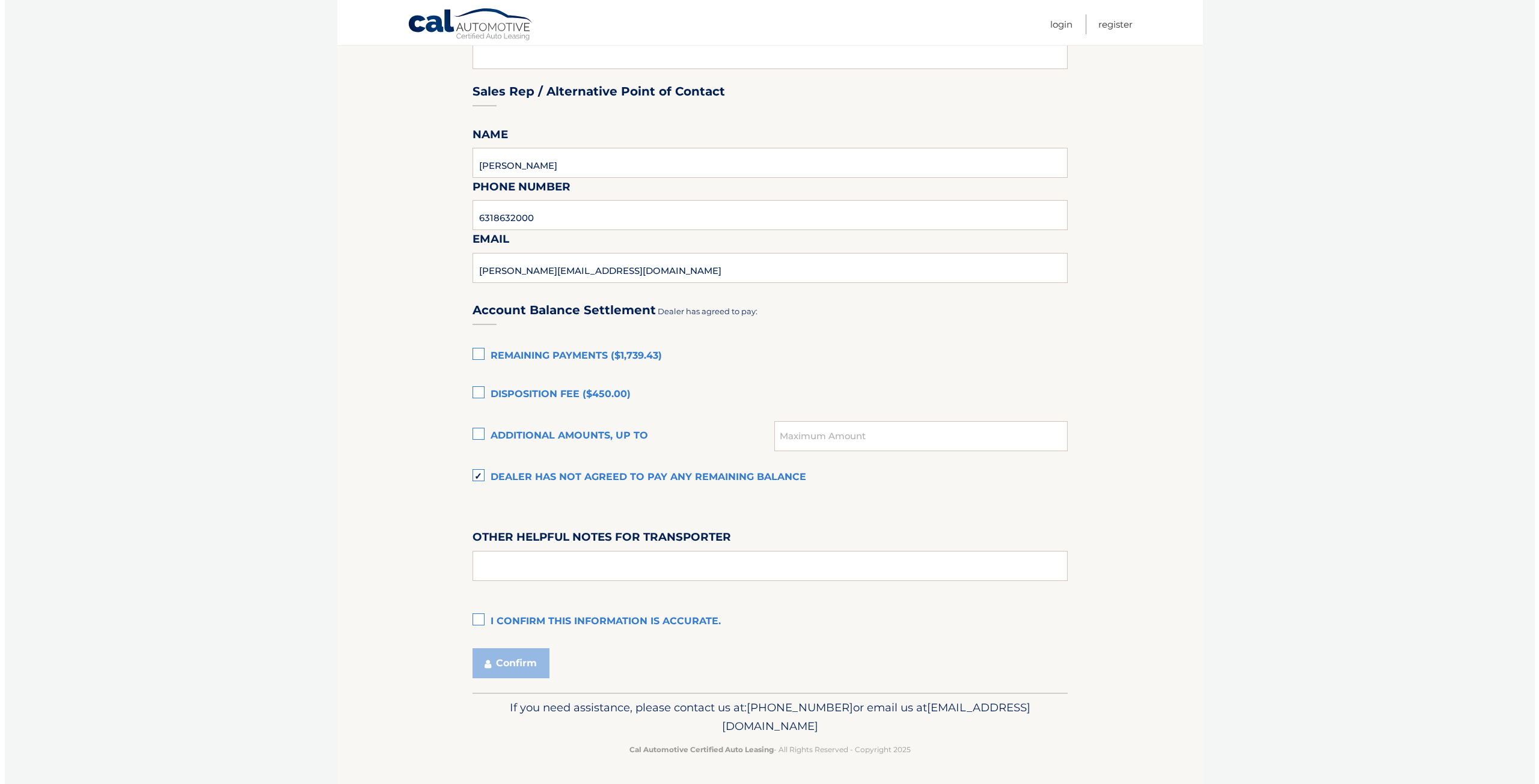
scroll to position [584, 0]
click at [484, 621] on label "I confirm this information is accurate." at bounding box center [765, 622] width 595 height 24
click at [0, 0] on input "I confirm this information is accurate." at bounding box center [0, 0] width 0 height 0
click at [499, 661] on button "Confirm" at bounding box center [506, 663] width 77 height 30
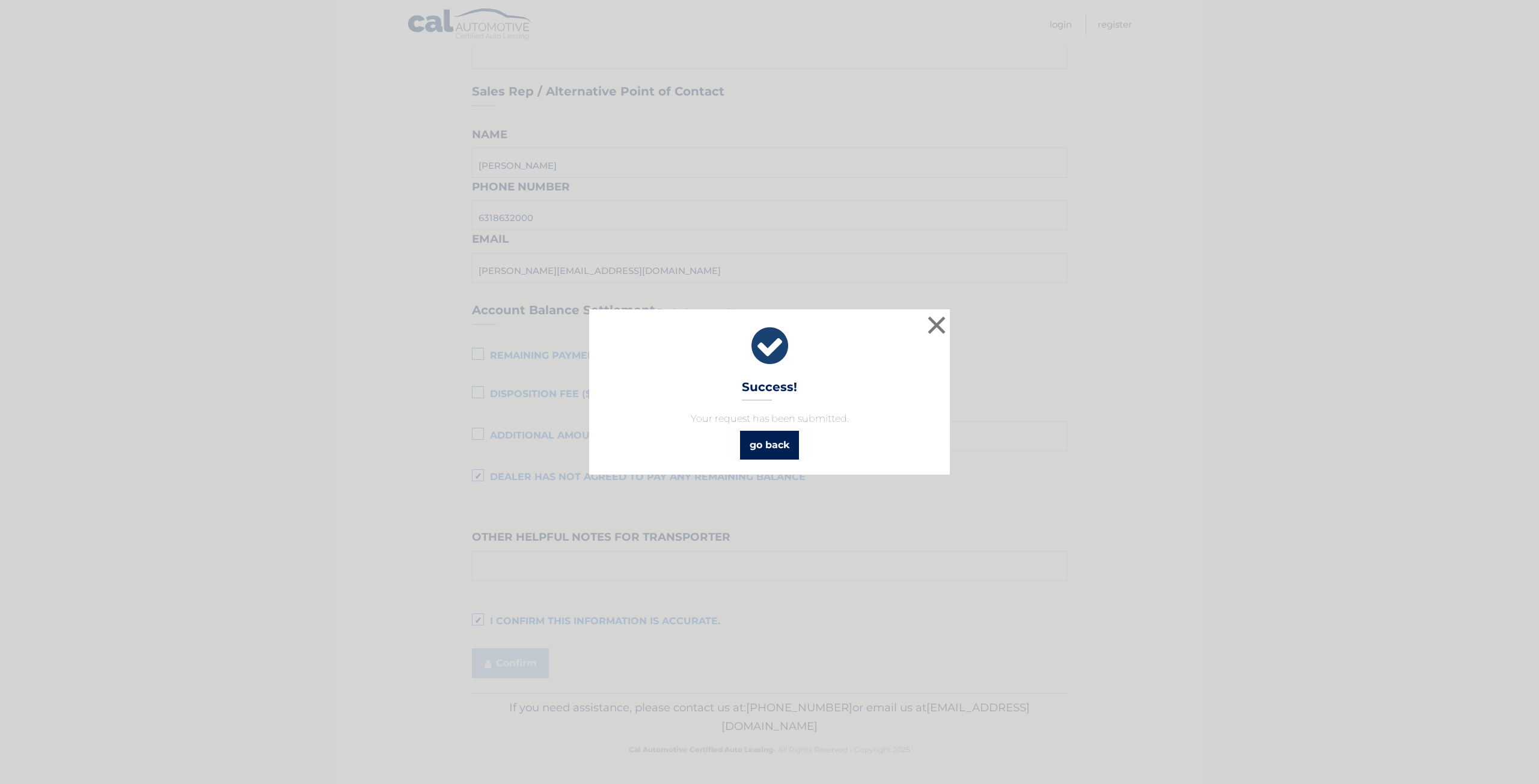
click at [775, 445] on link "go back" at bounding box center [770, 445] width 59 height 29
